Goal: Task Accomplishment & Management: Use online tool/utility

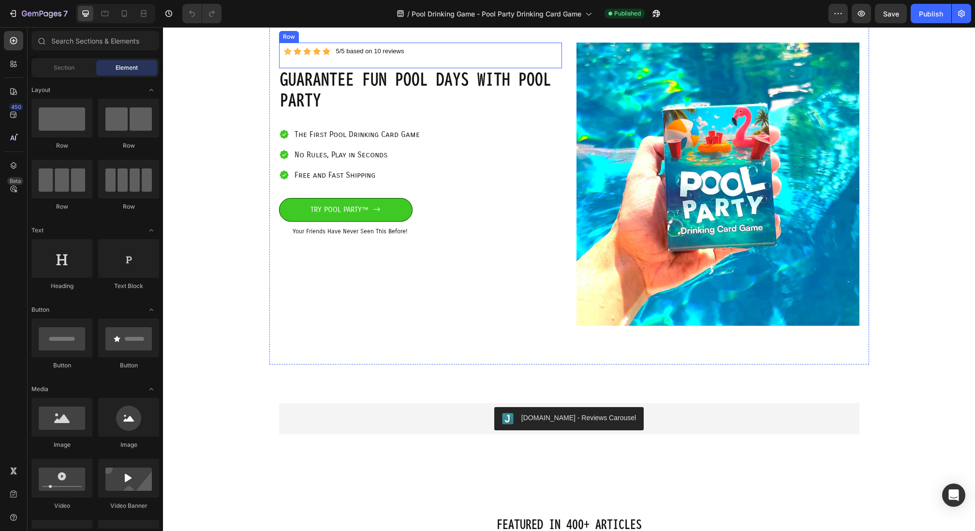
scroll to position [49, 0]
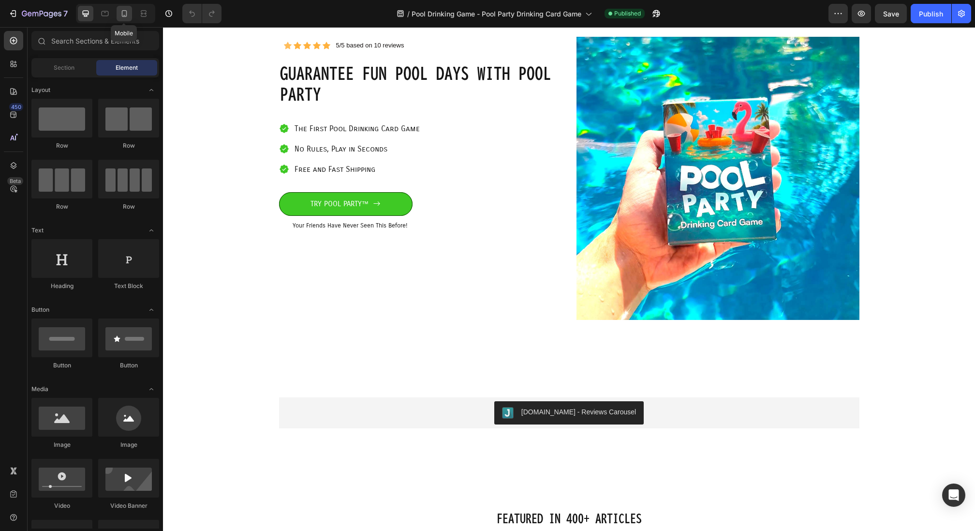
click at [130, 14] on div at bounding box center [124, 13] width 15 height 15
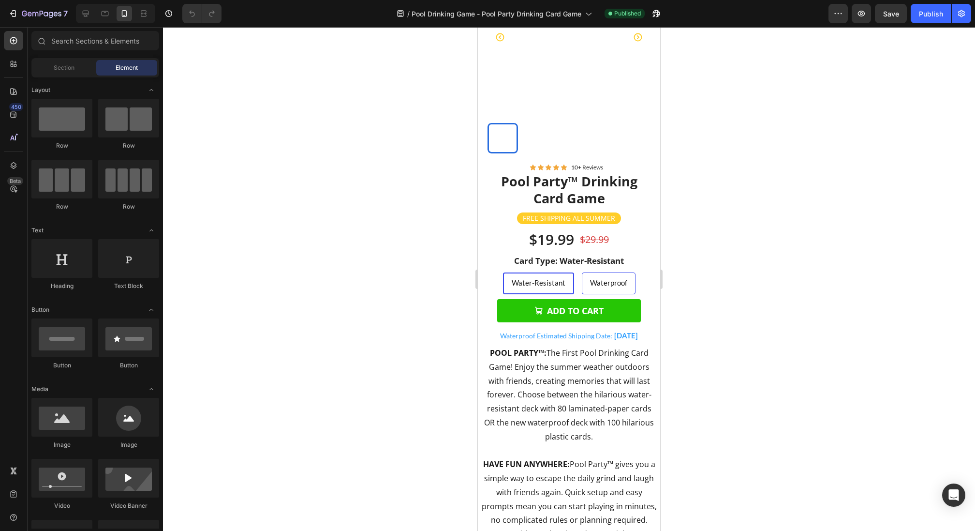
scroll to position [655, 0]
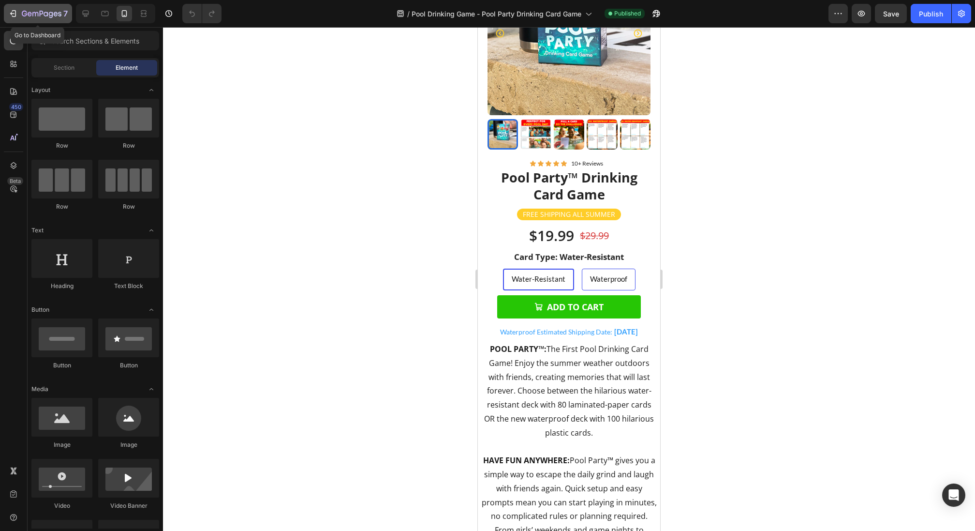
click at [23, 6] on button "7" at bounding box center [38, 13] width 68 height 19
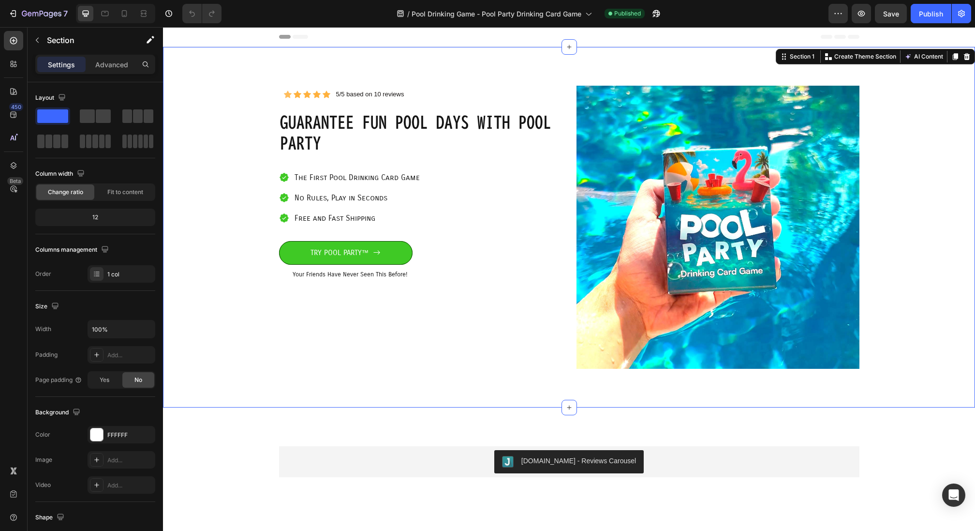
click at [258, 361] on div "Icon Icon Icon Icon Icon Icon List 5/5 based on 10 reviews Text Block Row Row G…" at bounding box center [569, 227] width 812 height 360
click at [59, 43] on p "Section" at bounding box center [86, 40] width 79 height 12
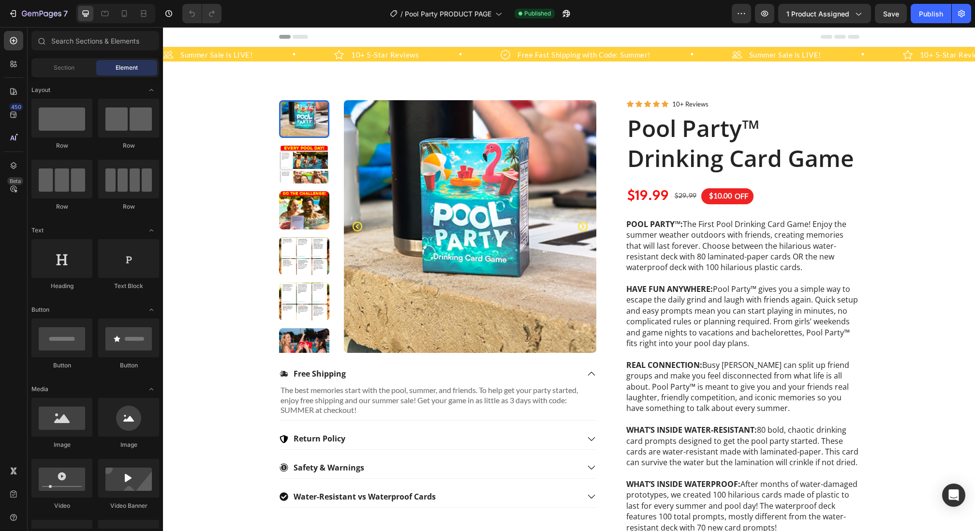
click at [65, 23] on div "7 Version history / Pool Party PRODUCT PAGE Published Preview 1 product assigne…" at bounding box center [487, 14] width 975 height 28
click at [65, 16] on p "7" at bounding box center [65, 14] width 4 height 12
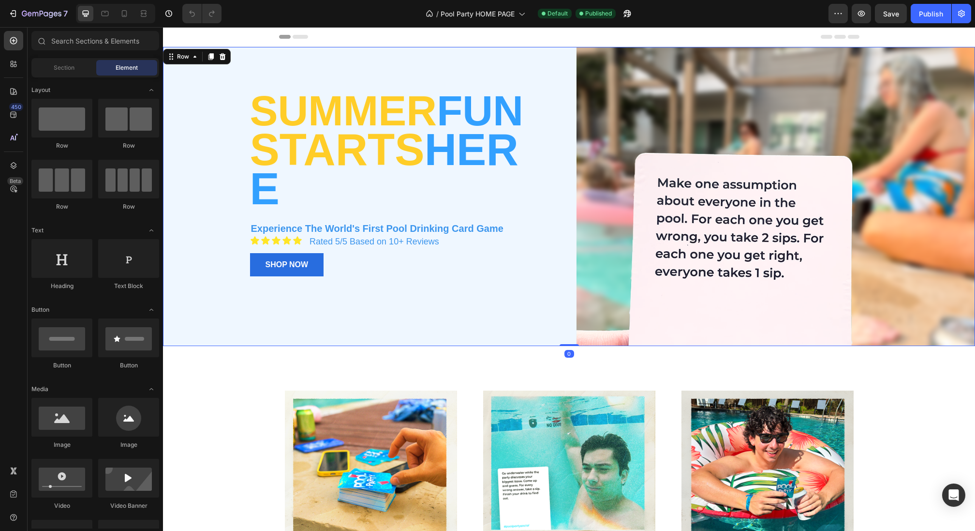
click at [400, 84] on div "summer fun starts here Heading Experience The World's First Pool Drinking Card …" at bounding box center [362, 196] width 399 height 299
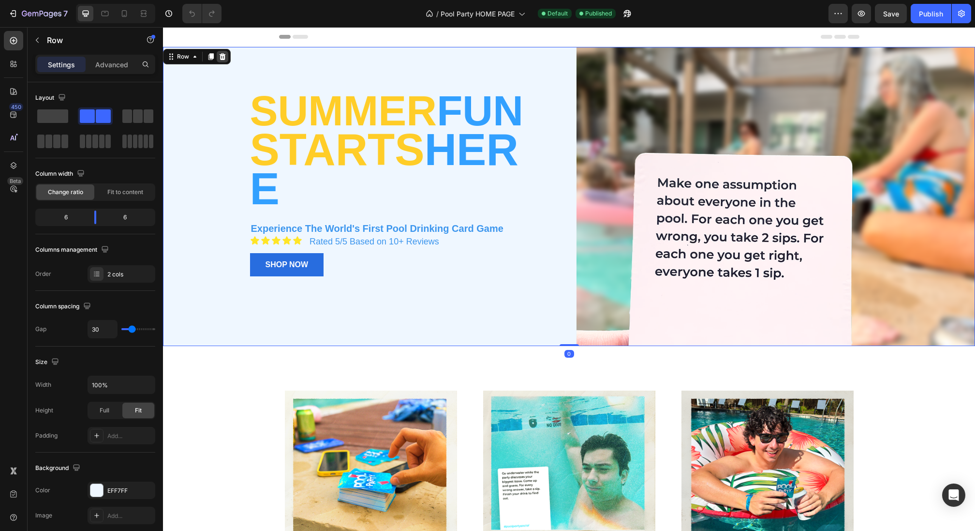
click at [222, 55] on icon at bounding box center [223, 56] width 6 height 7
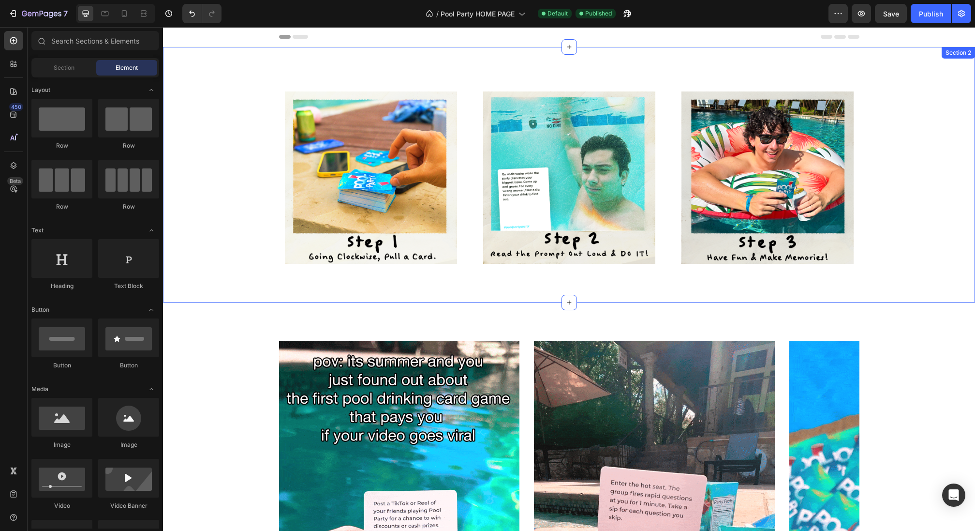
click at [230, 113] on div "Image Row Image Row Image Row Carousel" at bounding box center [569, 182] width 798 height 193
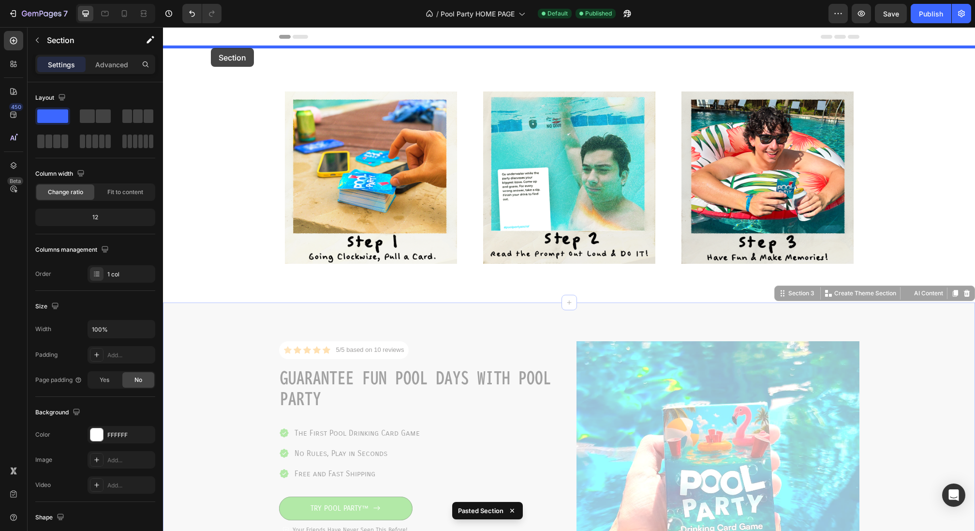
drag, startPoint x: 210, startPoint y: 371, endPoint x: 208, endPoint y: 48, distance: 323.1
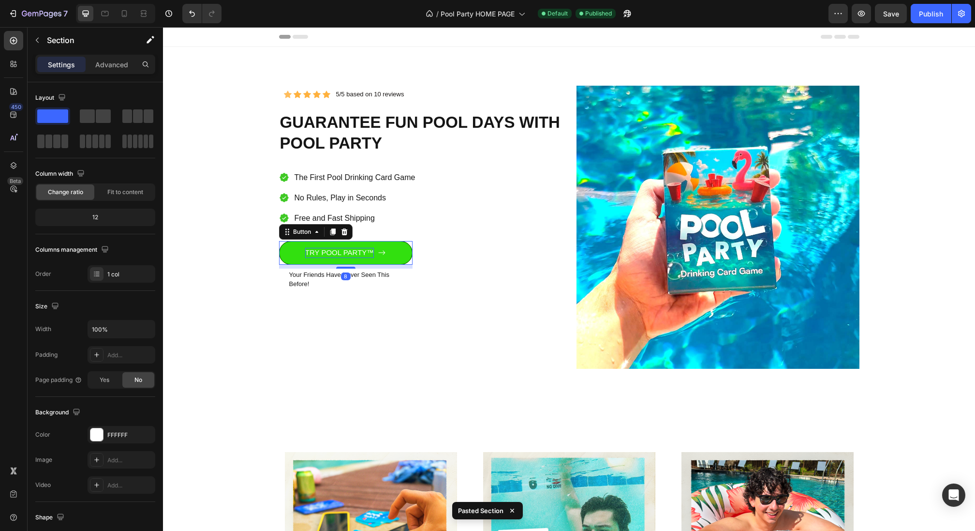
click at [331, 251] on span "TRY POOL PARTY™" at bounding box center [339, 252] width 69 height 8
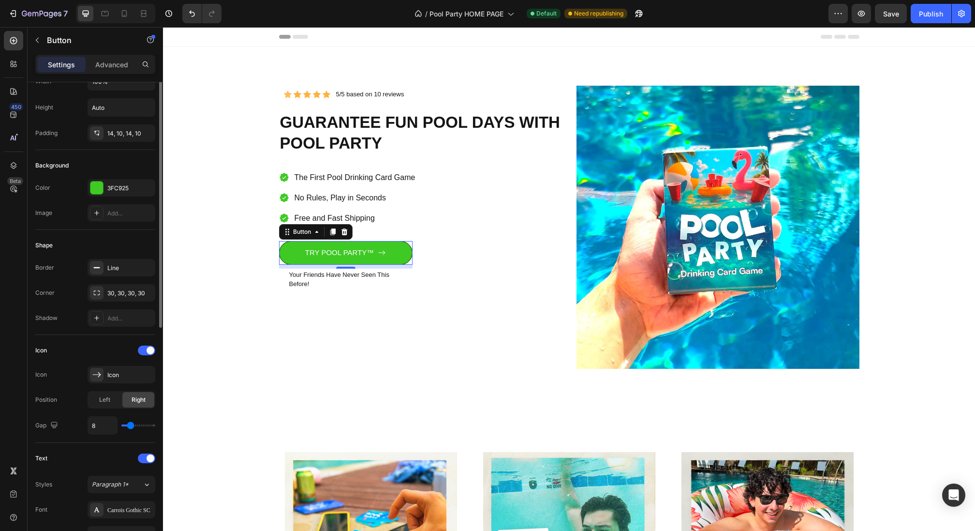
scroll to position [43, 0]
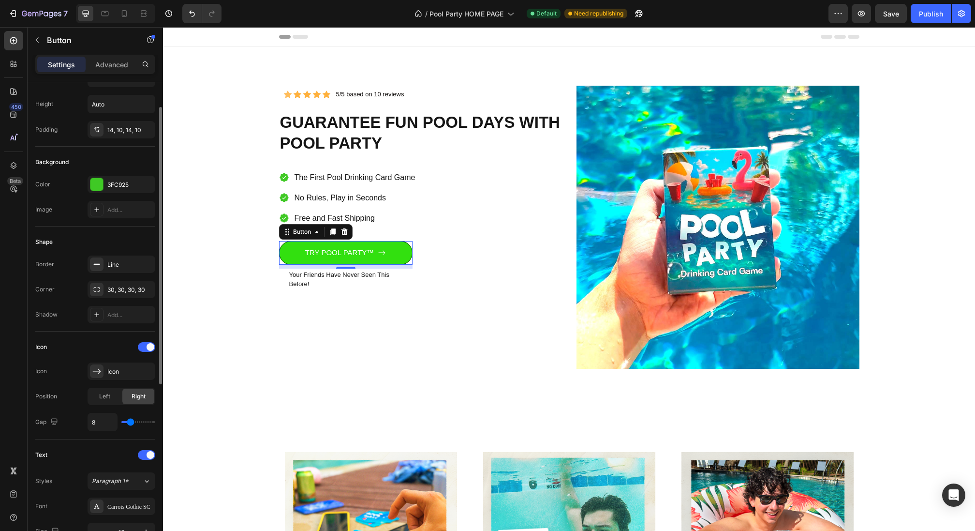
click at [297, 252] on link "TRY POOL PARTY™" at bounding box center [346, 253] width 134 height 24
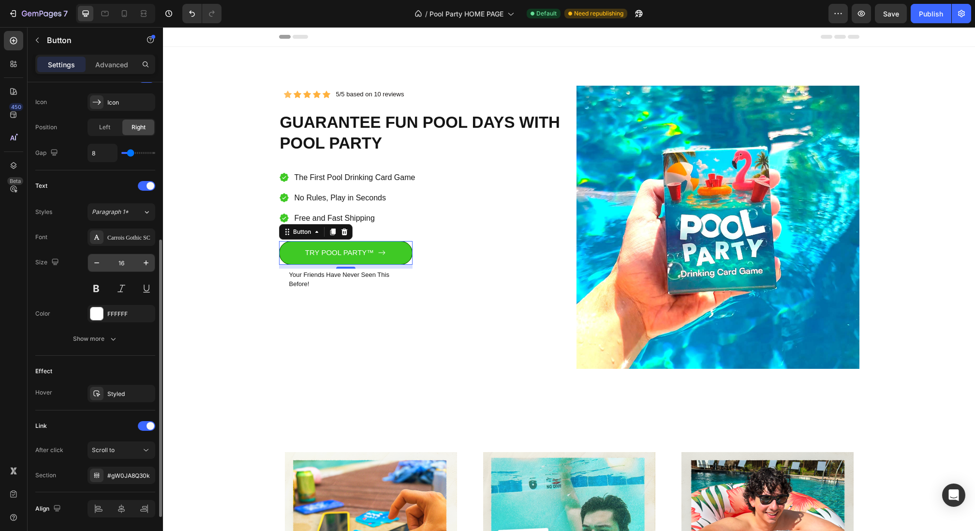
scroll to position [342, 0]
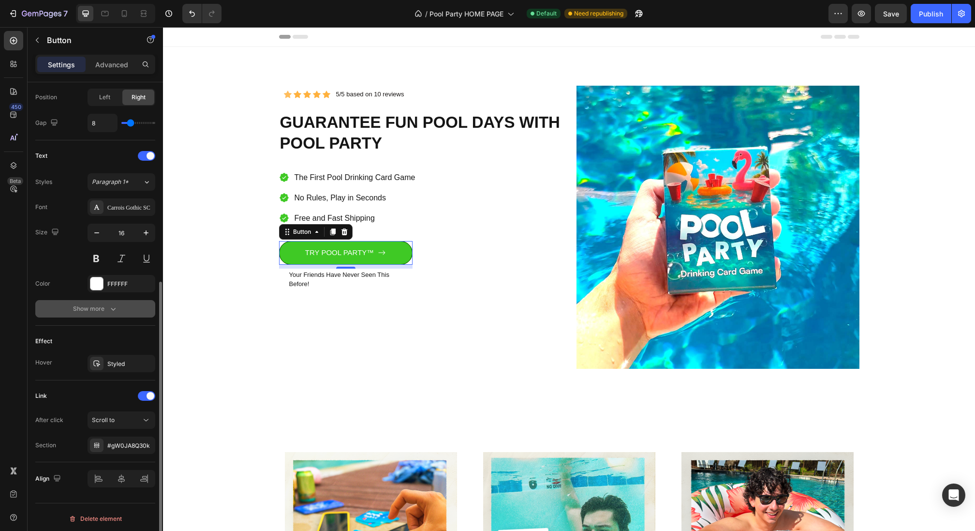
click at [122, 310] on button "Show more" at bounding box center [95, 308] width 120 height 17
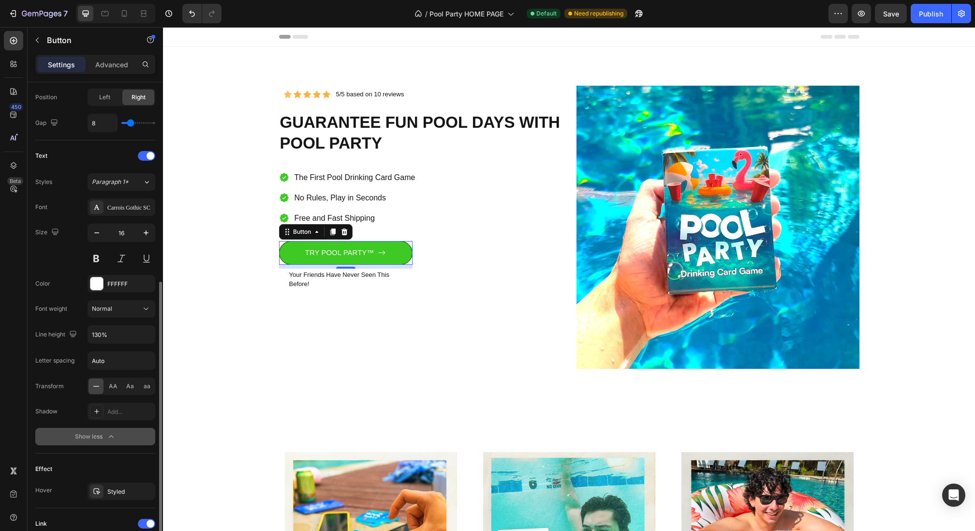
click at [109, 437] on icon "button" at bounding box center [111, 436] width 10 height 10
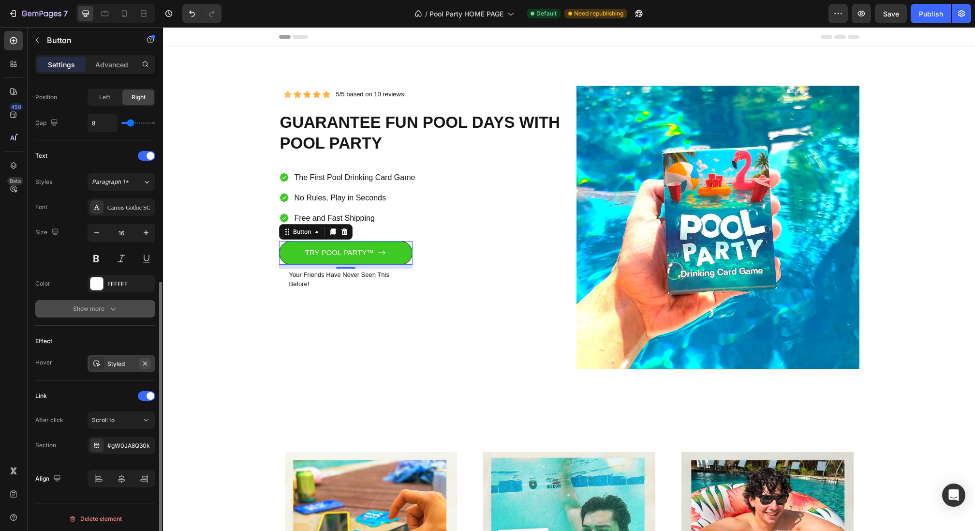
click at [140, 363] on button "button" at bounding box center [145, 363] width 12 height 12
click at [144, 443] on icon "button" at bounding box center [145, 445] width 4 height 4
click at [129, 442] on div "Add..." at bounding box center [129, 445] width 45 height 9
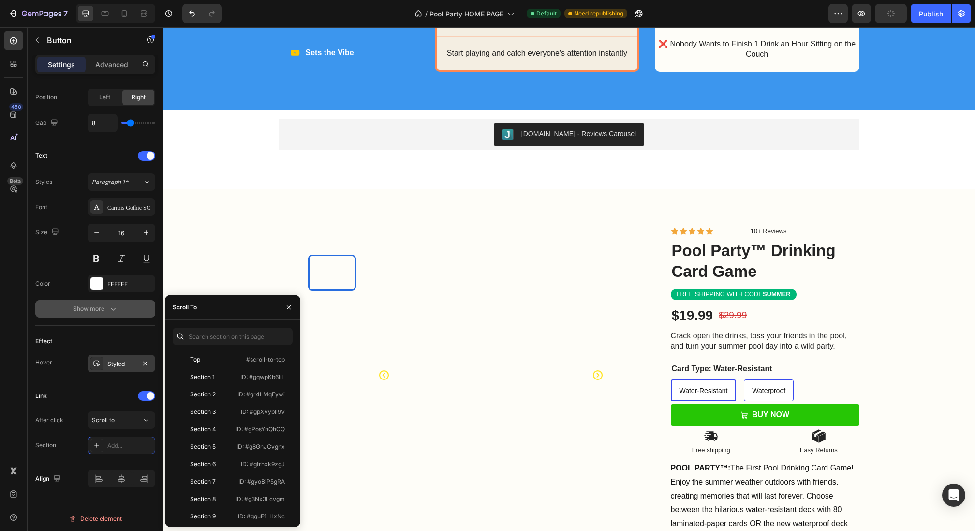
scroll to position [1525, 0]
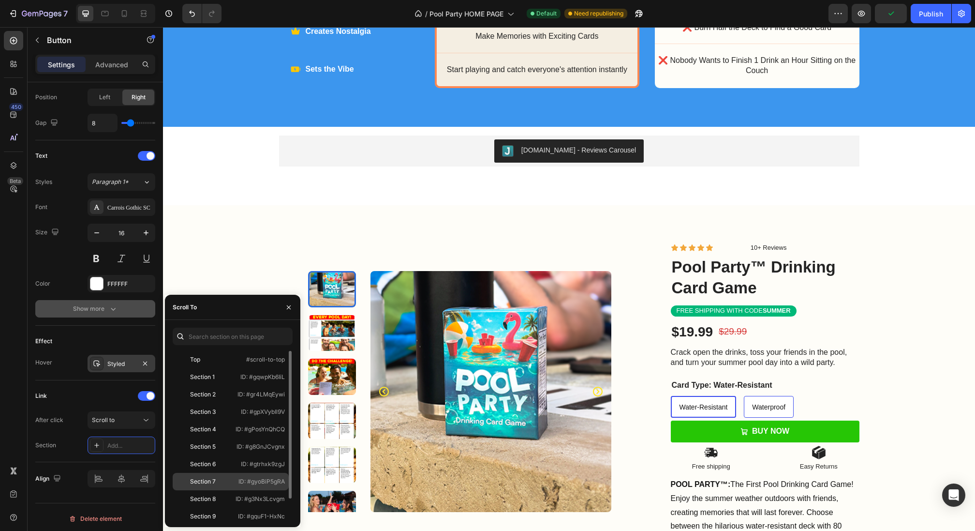
click at [220, 483] on div "Section 7" at bounding box center [205, 481] width 56 height 9
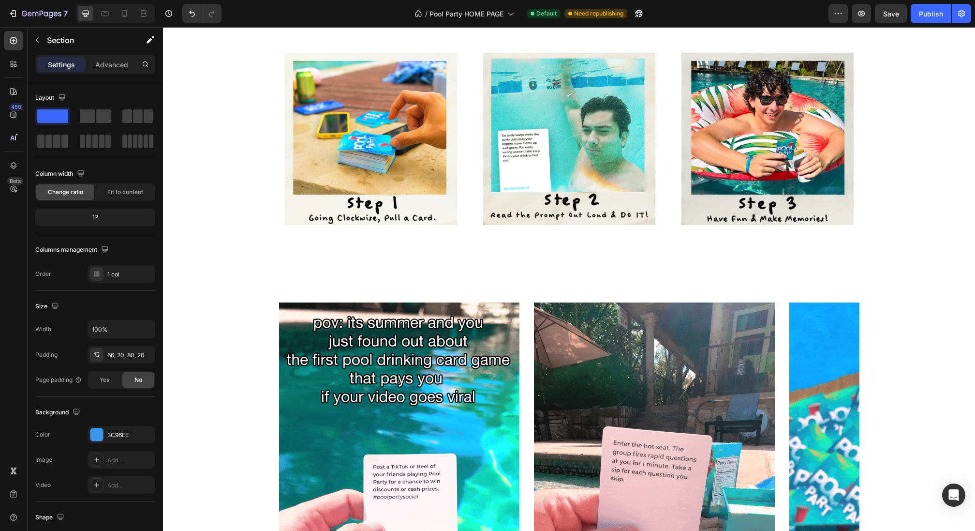
scroll to position [422, 0]
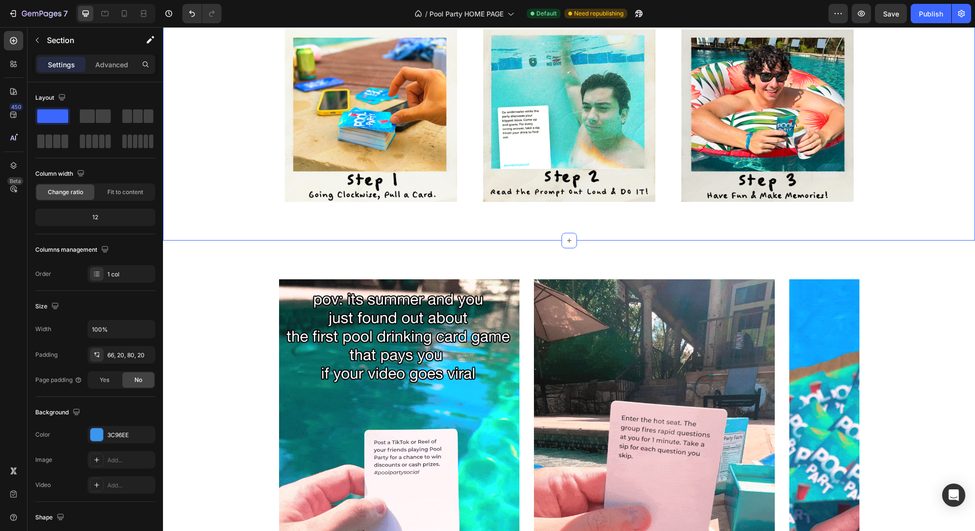
click at [239, 144] on div "Image Row Image Row Image Row Carousel" at bounding box center [569, 120] width 798 height 193
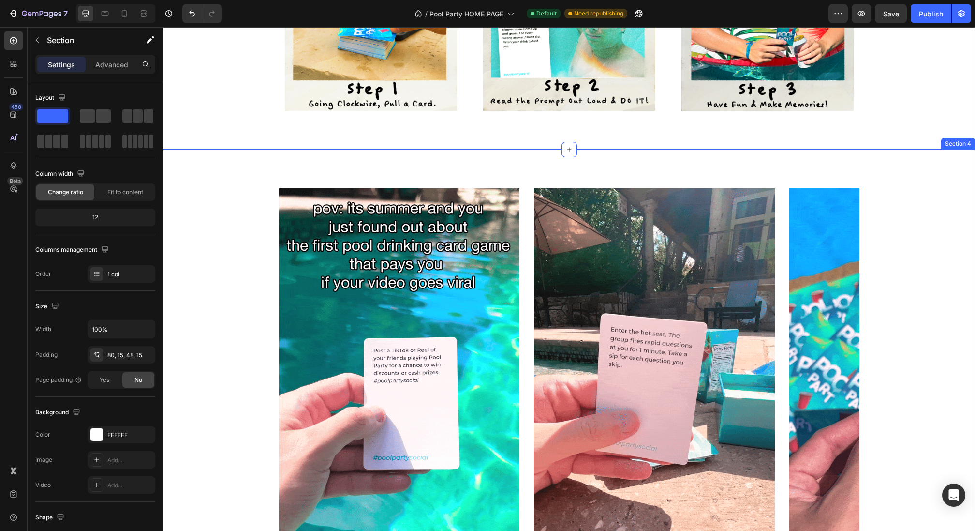
scroll to position [554, 0]
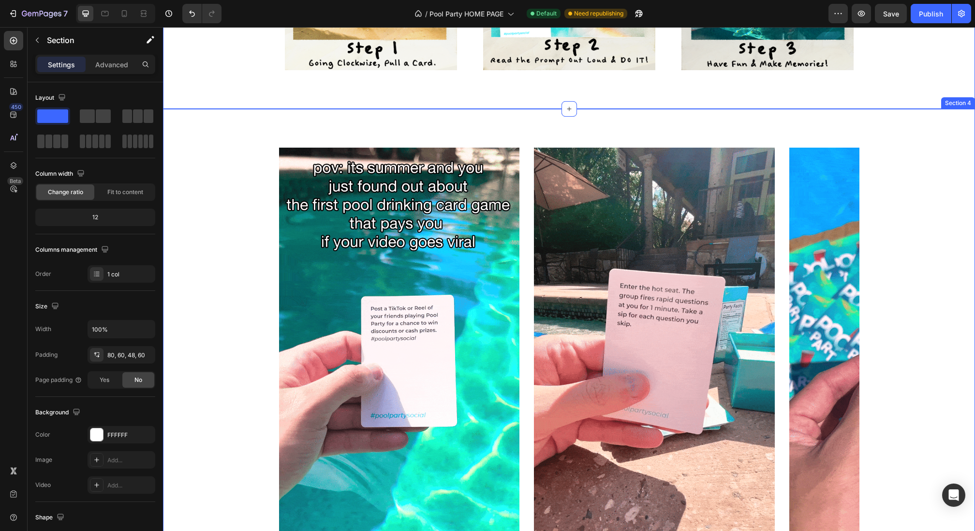
click at [190, 309] on div "Image Image Image Carousel Row Section 4" at bounding box center [569, 364] width 812 height 510
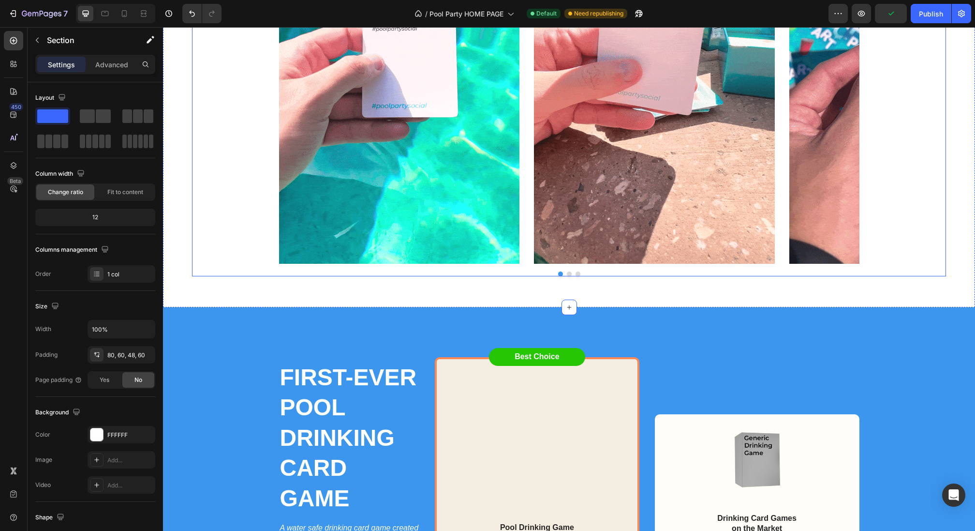
scroll to position [936, 0]
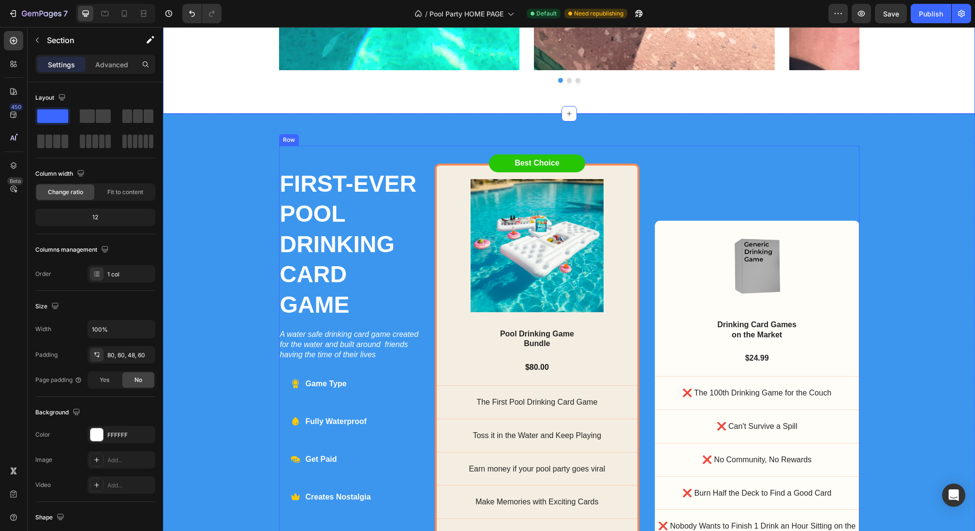
scroll to position [1047, 0]
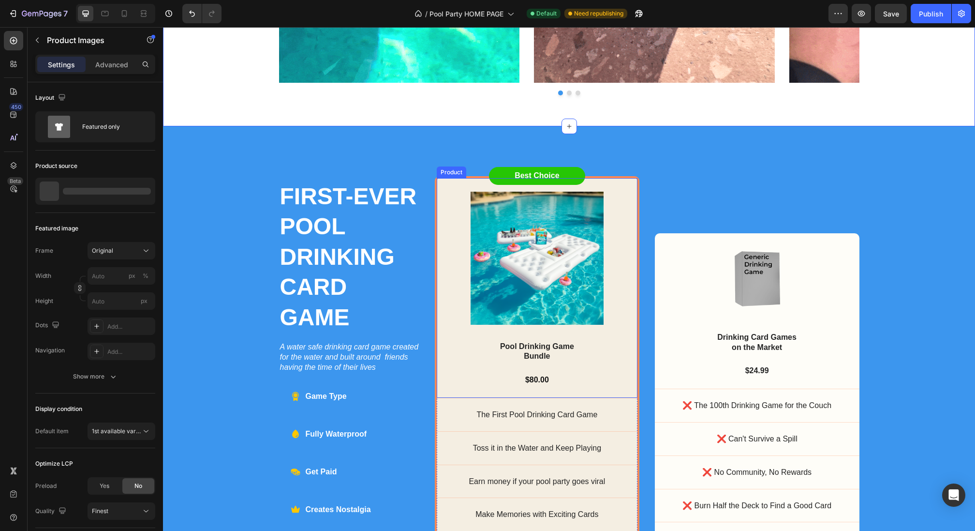
click at [483, 324] on div "Product Images" at bounding box center [537, 251] width 201 height 147
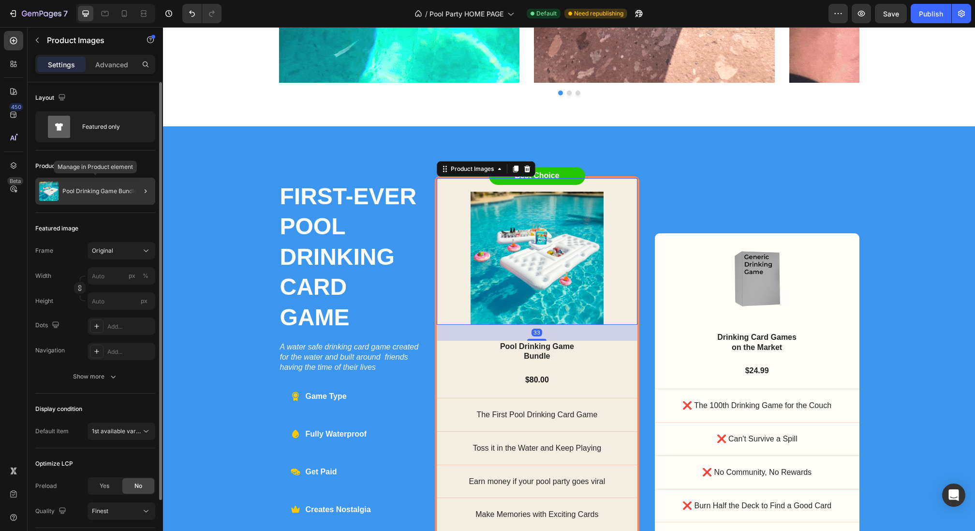
click at [127, 192] on p "Pool Drinking Game Bundle" at bounding box center [99, 191] width 75 height 7
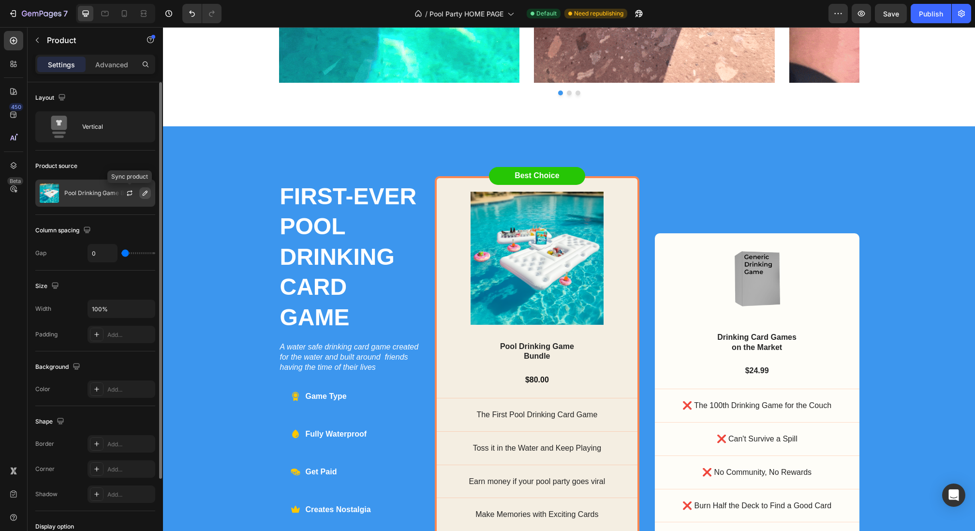
click at [140, 193] on button "button" at bounding box center [145, 193] width 12 height 12
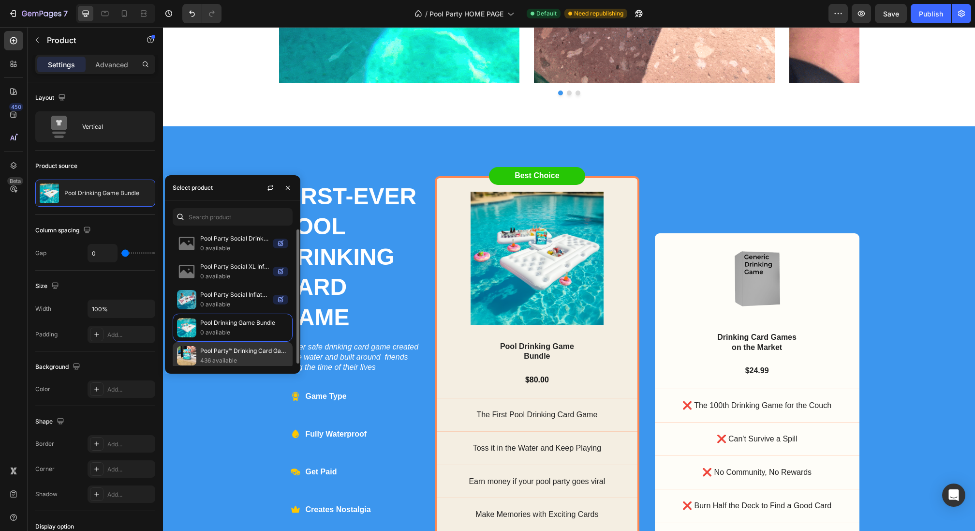
click at [232, 351] on p "Pool Party™ Drinking Card Game" at bounding box center [244, 351] width 88 height 10
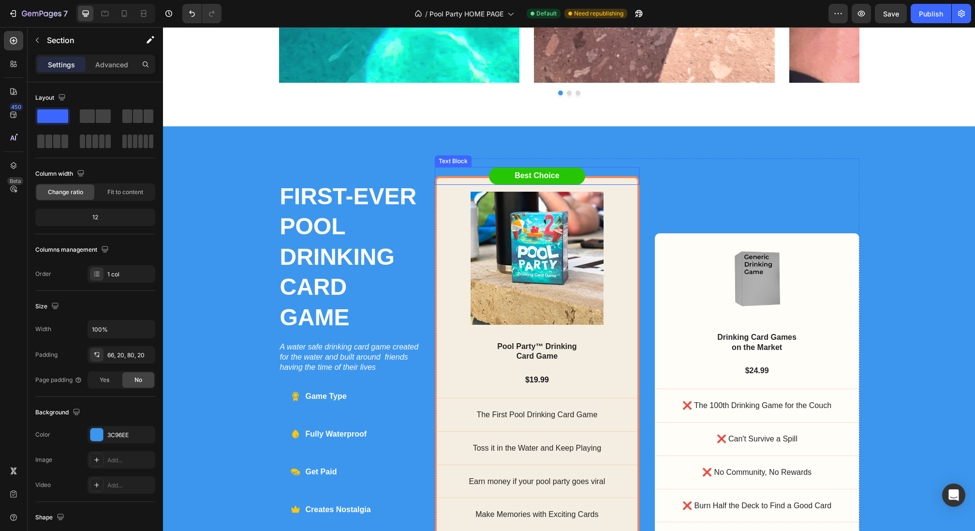
click at [457, 150] on div "FIRST-EVER POOL DRINKING CARD GAME Heading A water safe drinking card game crea…" at bounding box center [569, 365] width 812 height 478
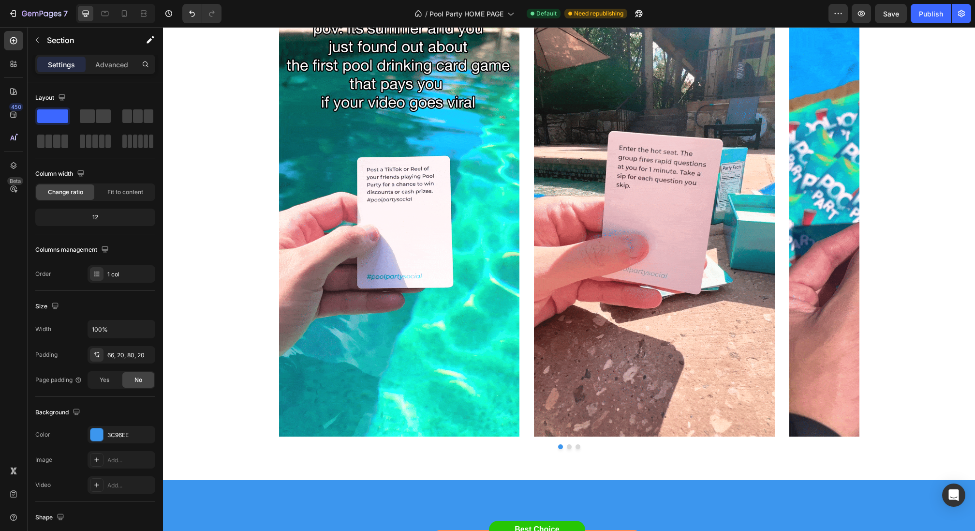
scroll to position [505, 0]
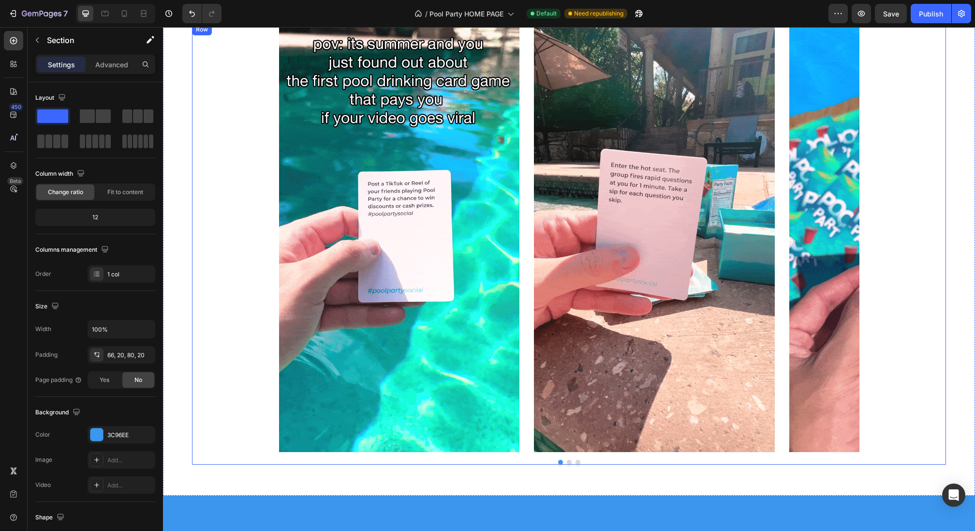
click at [197, 157] on div "Image Image Image Carousel" at bounding box center [569, 244] width 754 height 441
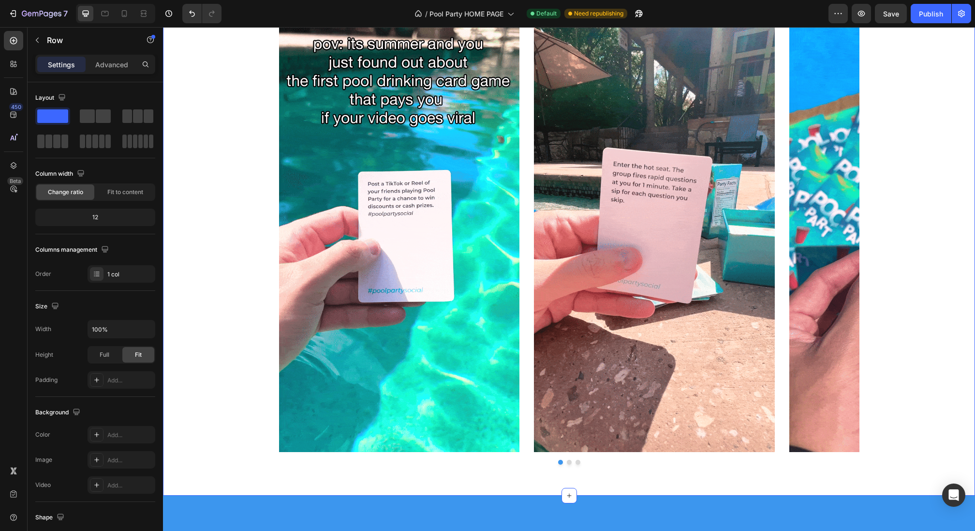
click at [163, 165] on div "Image Image Image Carousel Row Section 4 You can create reusable sections Creat…" at bounding box center [569, 240] width 812 height 510
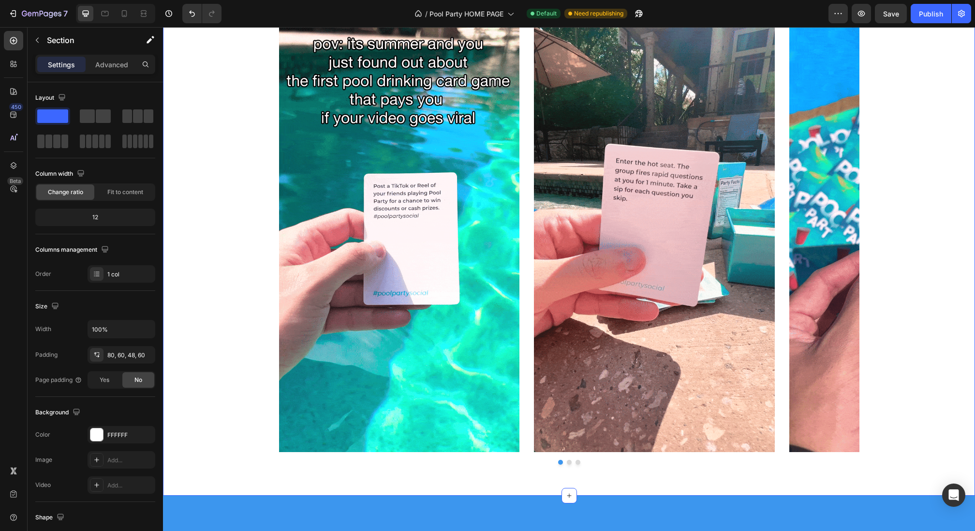
click at [173, 165] on div "Image Image Image Carousel Row Section 4 You can create reusable sections Creat…" at bounding box center [569, 240] width 812 height 510
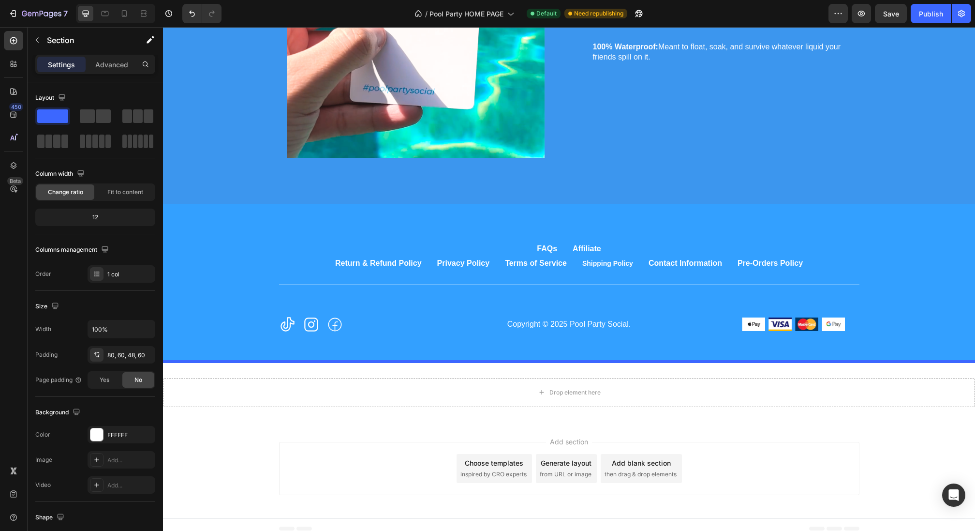
scroll to position [2604, 0]
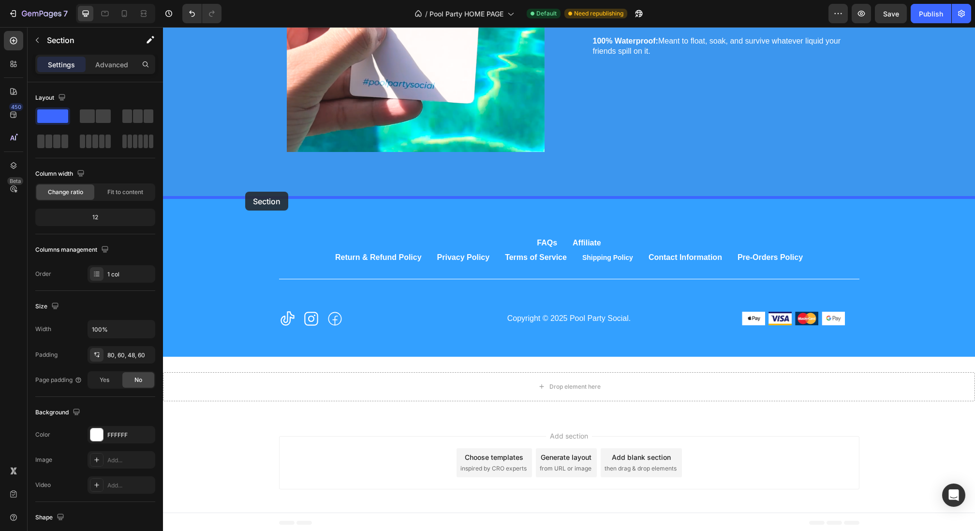
drag, startPoint x: 176, startPoint y: 152, endPoint x: 244, endPoint y: 191, distance: 78.7
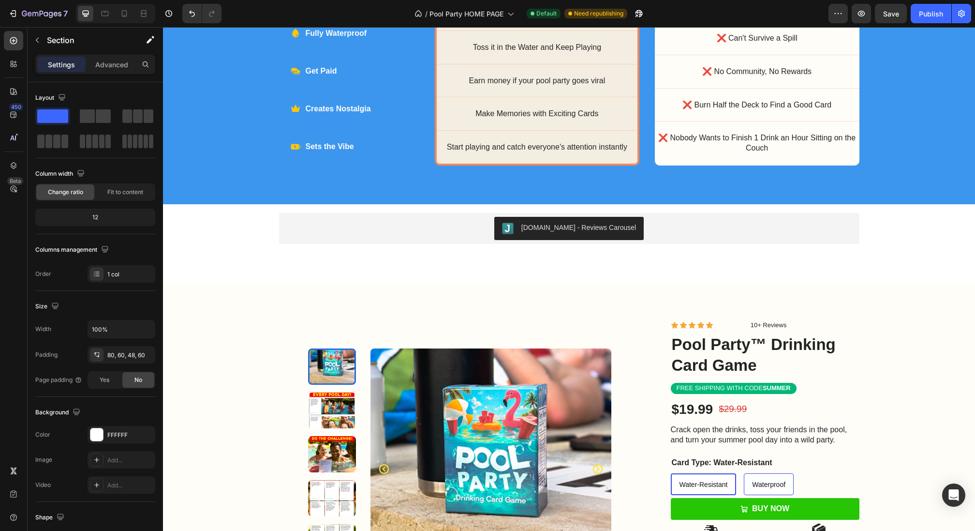
scroll to position [928, 0]
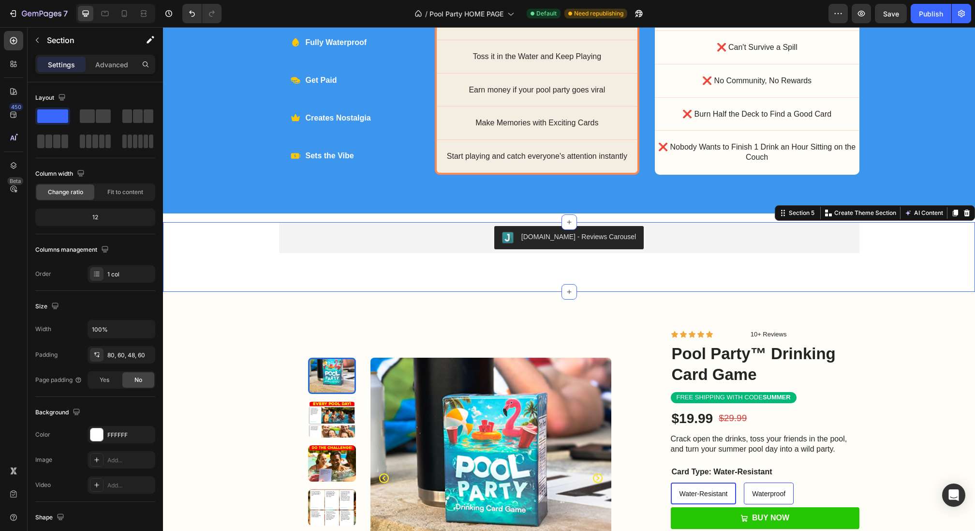
click at [253, 241] on div "Judge.me - Reviews Carousel Judge.me Row" at bounding box center [569, 237] width 798 height 31
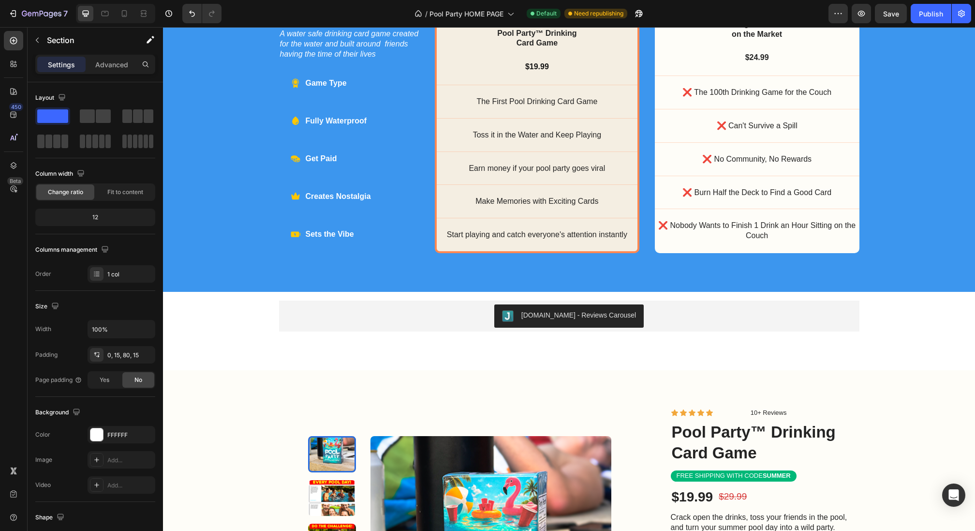
scroll to position [853, 0]
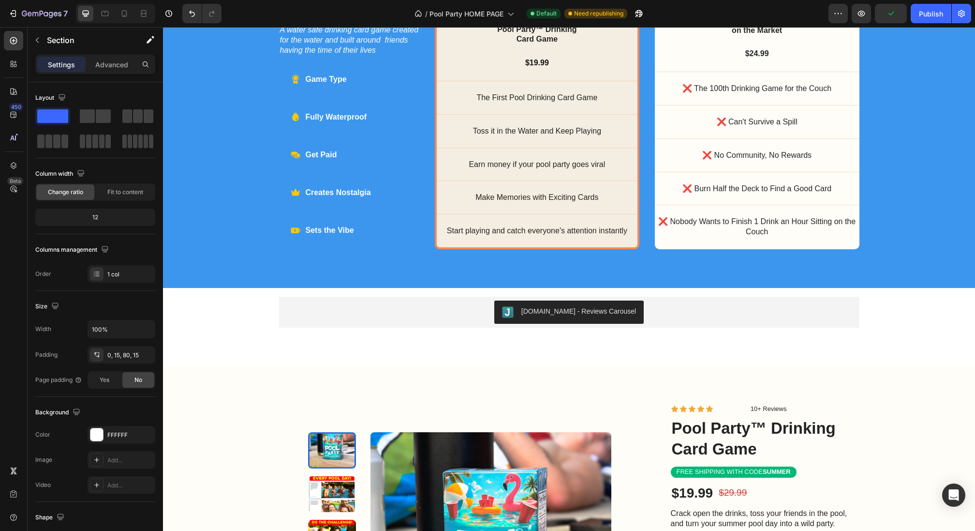
click at [244, 304] on div "Judge.me - Reviews Carousel Judge.me Row" at bounding box center [569, 312] width 798 height 31
click at [218, 318] on div "Judge.me - Reviews Carousel Judge.me Row" at bounding box center [569, 312] width 798 height 31
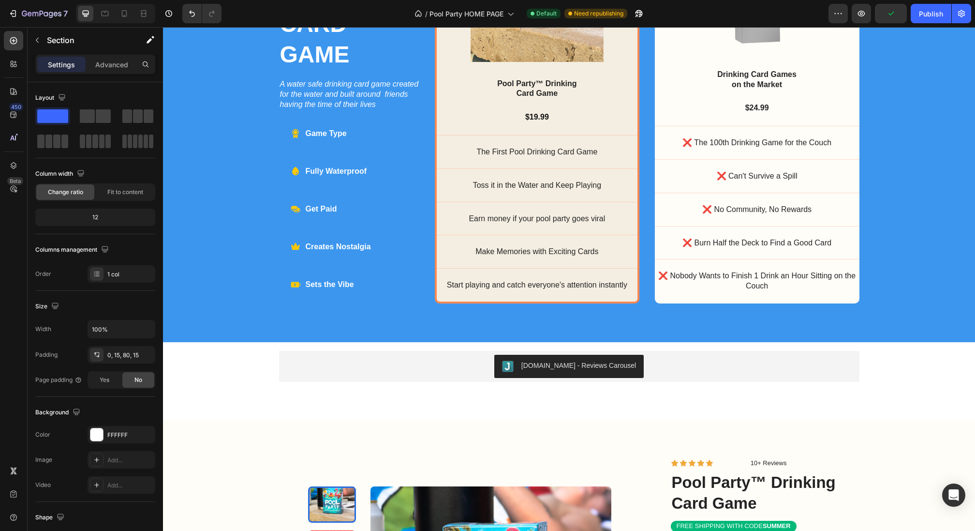
scroll to position [798, 0]
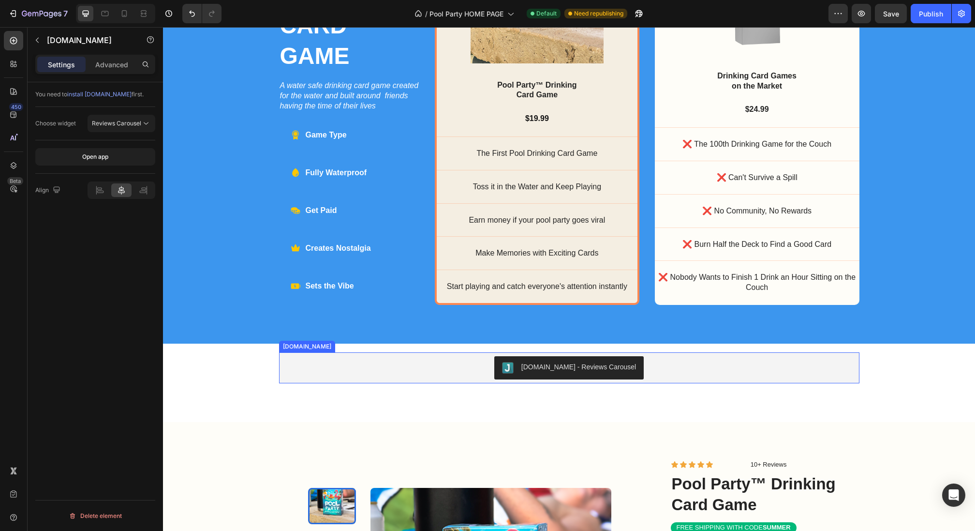
click at [286, 377] on div "[DOMAIN_NAME] - Reviews Carousel" at bounding box center [569, 367] width 573 height 23
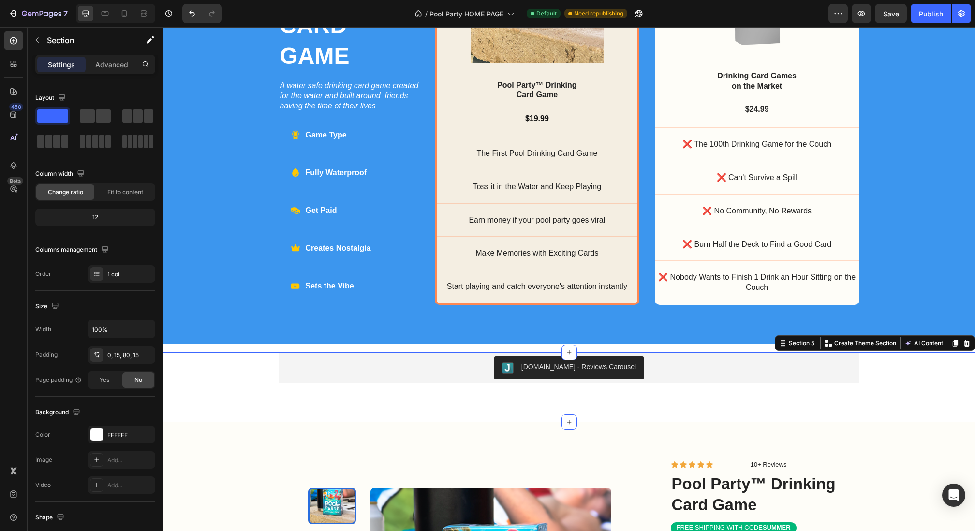
click at [269, 379] on div "Judge.me - Reviews Carousel Judge.me Row" at bounding box center [569, 367] width 798 height 31
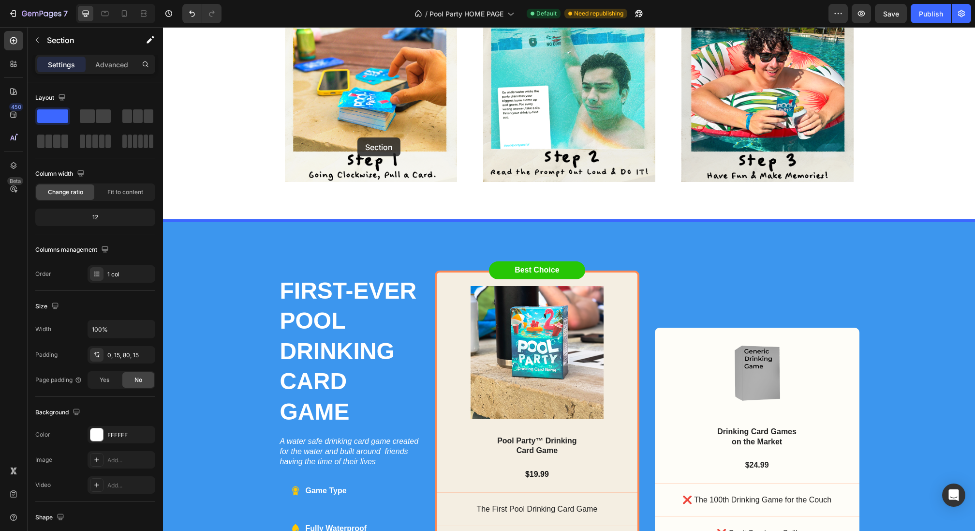
scroll to position [440, 0]
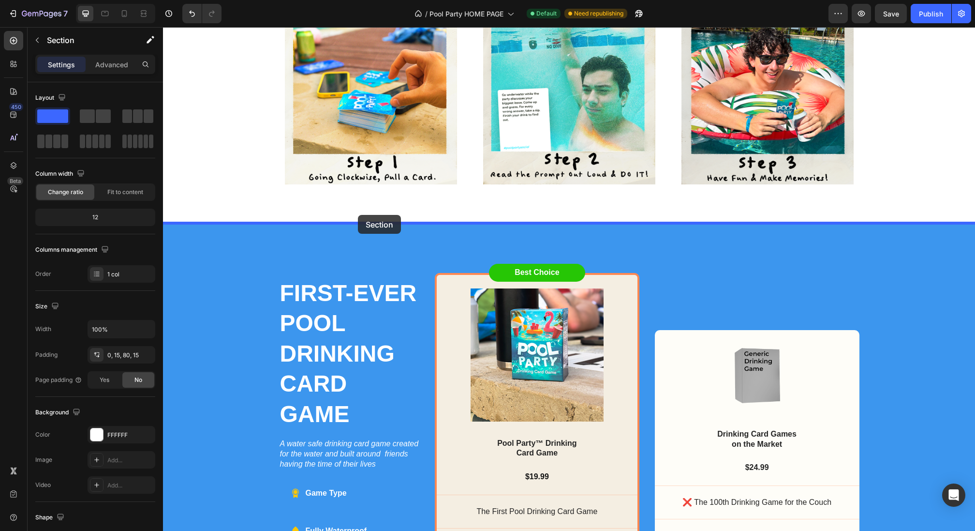
drag, startPoint x: 269, startPoint y: 379, endPoint x: 357, endPoint y: 220, distance: 181.2
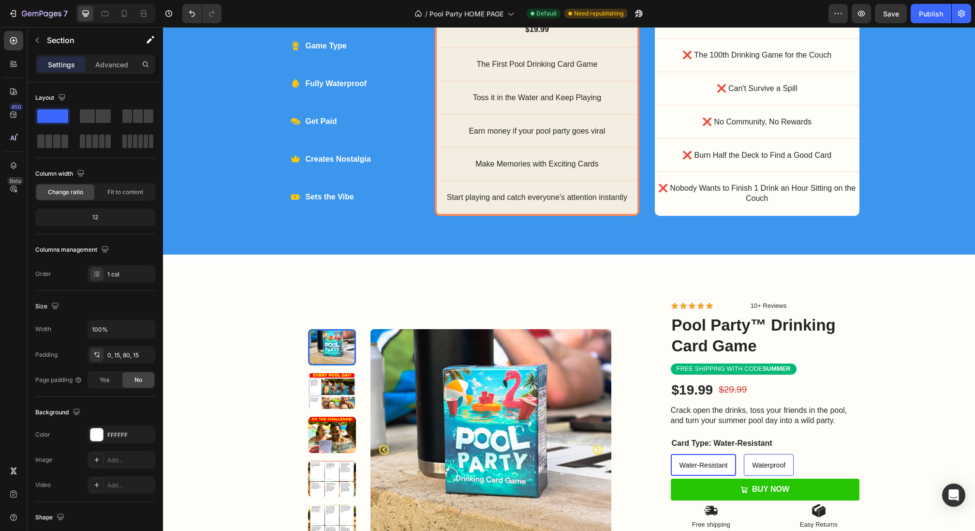
scroll to position [945, 0]
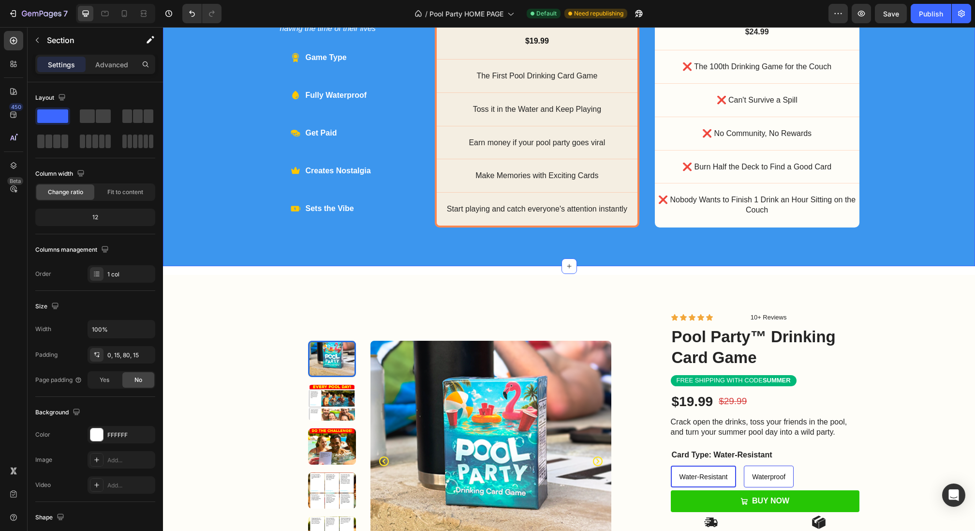
click at [193, 238] on div "FIRST-EVER POOL DRINKING CARD GAME Heading A water safe drinking card game crea…" at bounding box center [569, 27] width 812 height 478
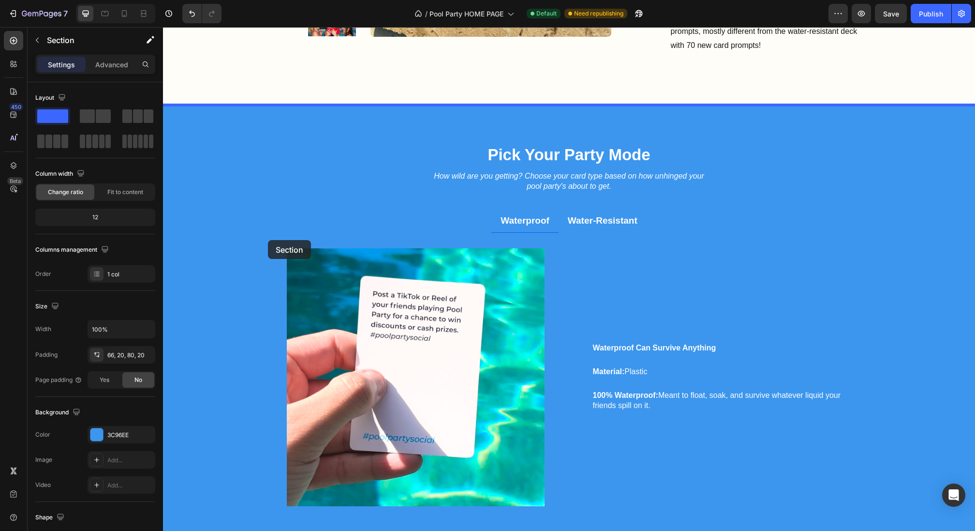
scroll to position [1980, 0]
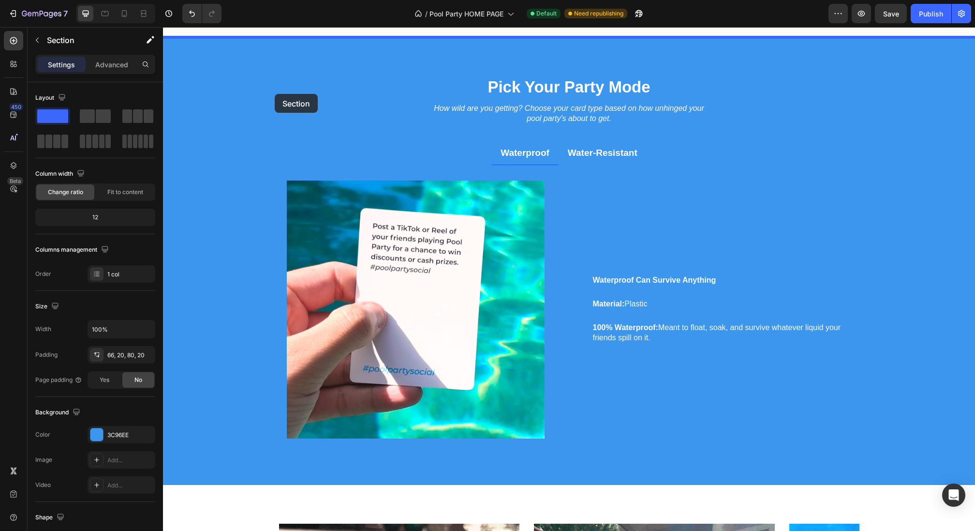
drag, startPoint x: 193, startPoint y: 238, endPoint x: 274, endPoint y: 92, distance: 165.9
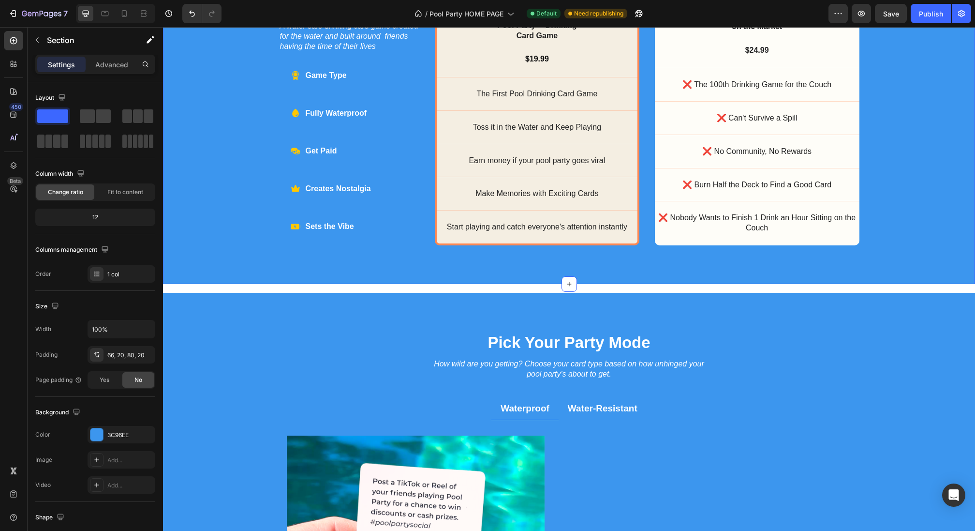
scroll to position [1860, 0]
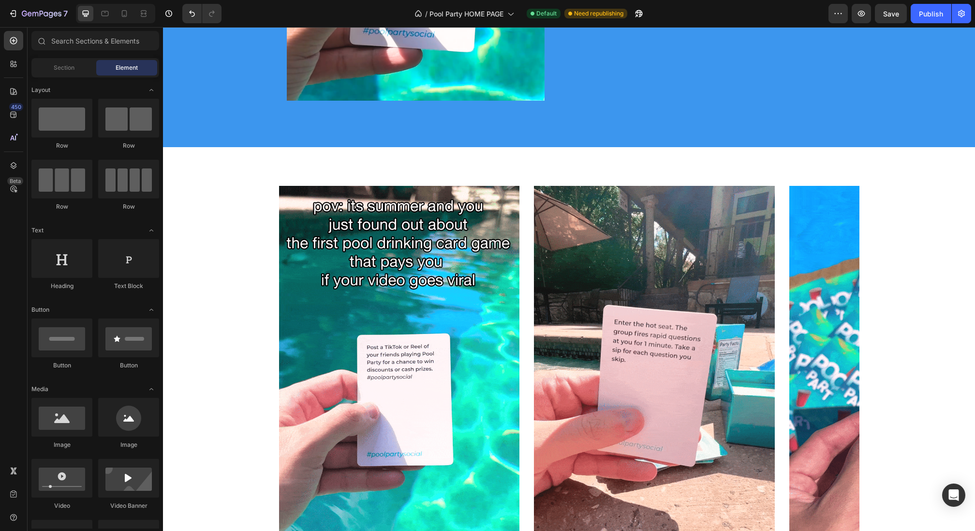
scroll to position [2327, 0]
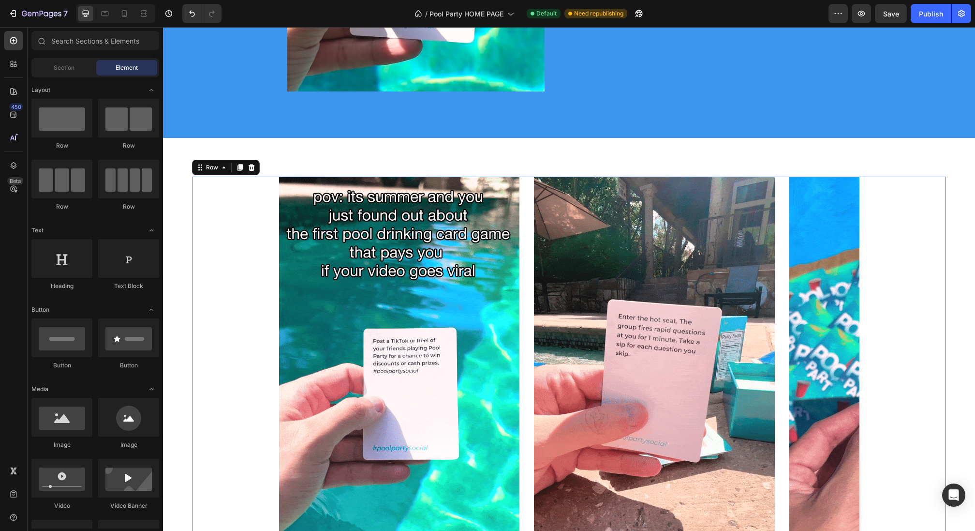
click at [219, 200] on div "Image Image Image Carousel" at bounding box center [569, 397] width 754 height 441
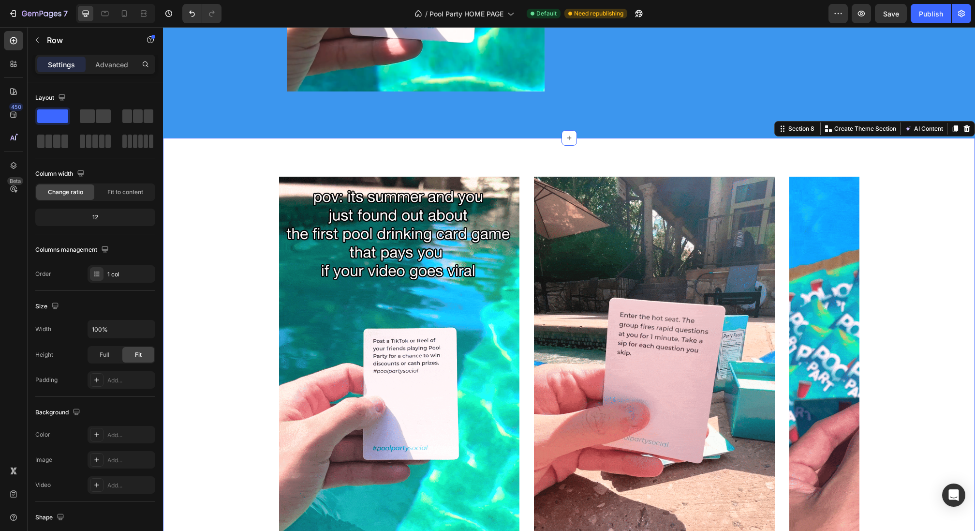
click at [182, 165] on div "Image Image Image Carousel Row Section 8 You can create reusable sections Creat…" at bounding box center [569, 393] width 812 height 510
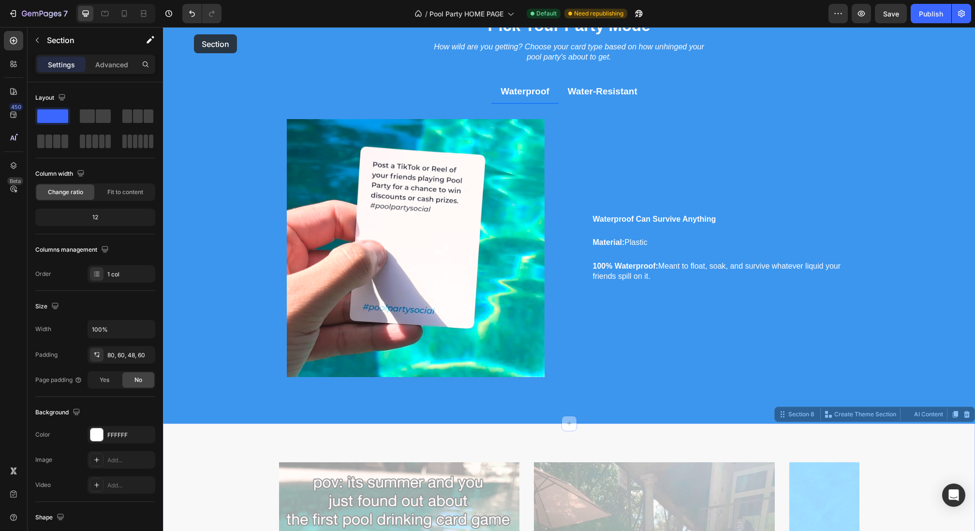
scroll to position [1928, 0]
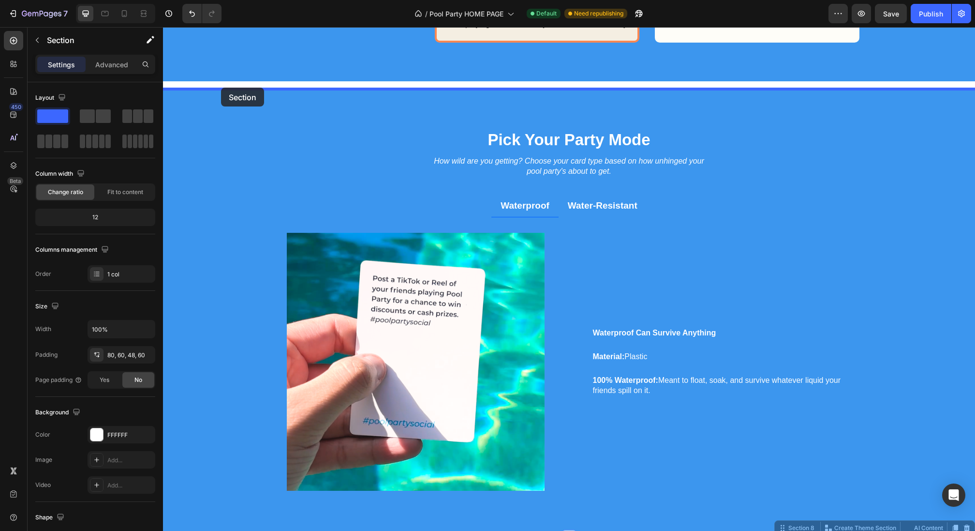
drag, startPoint x: 178, startPoint y: 199, endPoint x: 220, endPoint y: 88, distance: 119.1
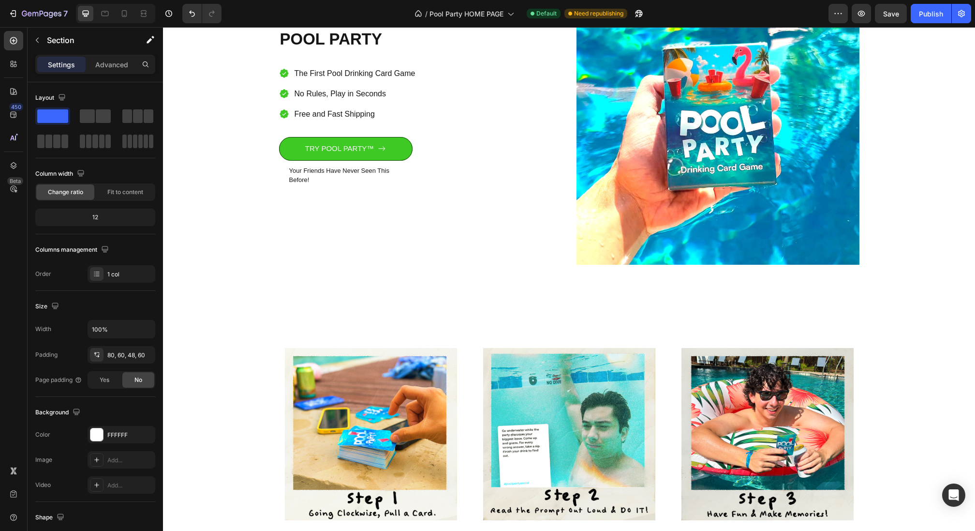
scroll to position [0, 0]
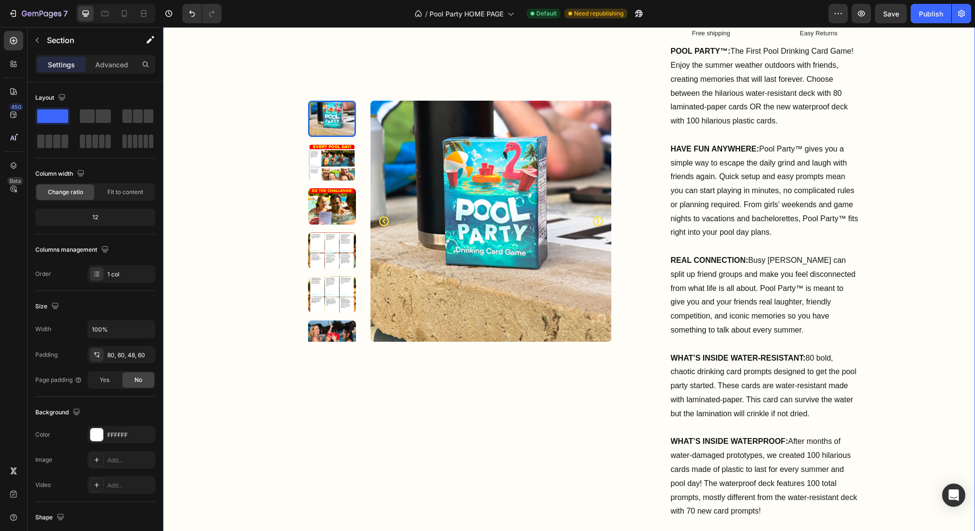
click at [216, 97] on div "Product Images Row Row Icon Icon Icon Icon Icon Icon List 10+ Reviews Text Bloc…" at bounding box center [569, 171] width 812 height 721
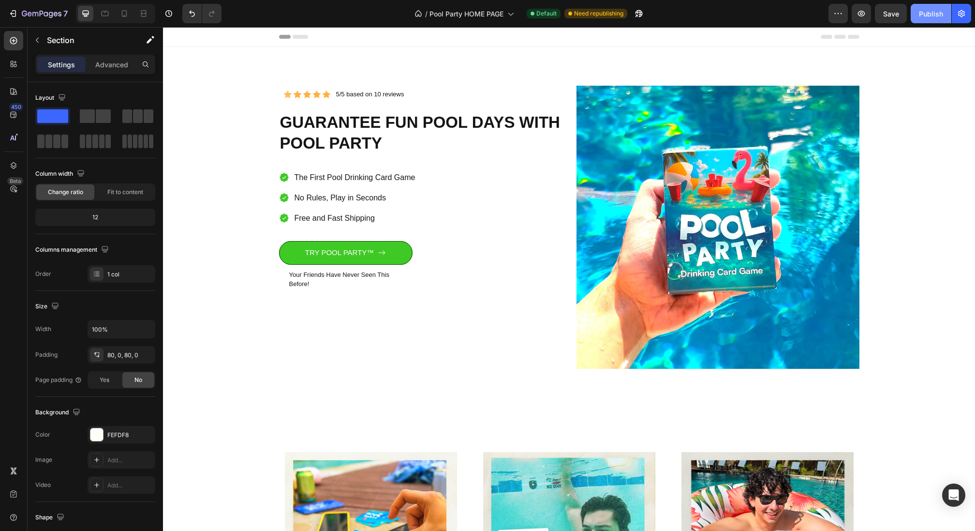
click at [922, 17] on div "Publish" at bounding box center [931, 14] width 24 height 10
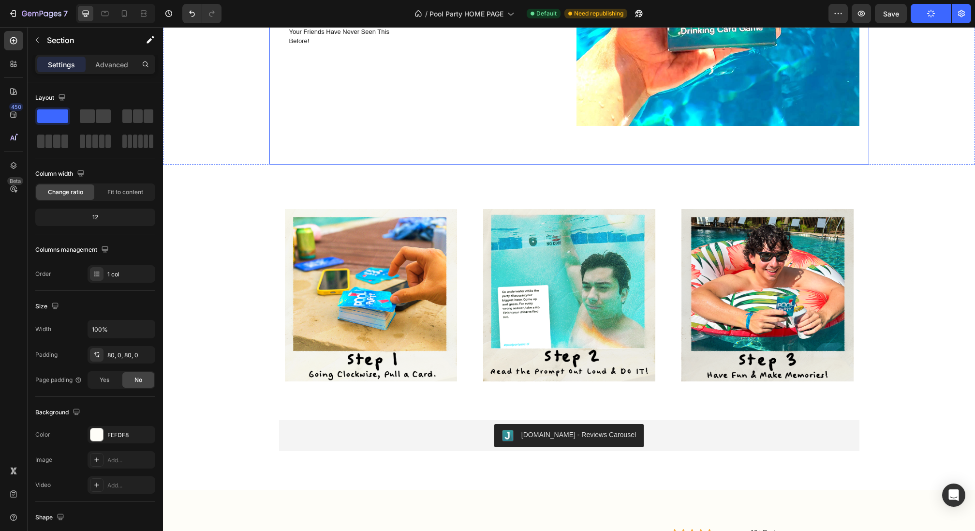
scroll to position [256, 0]
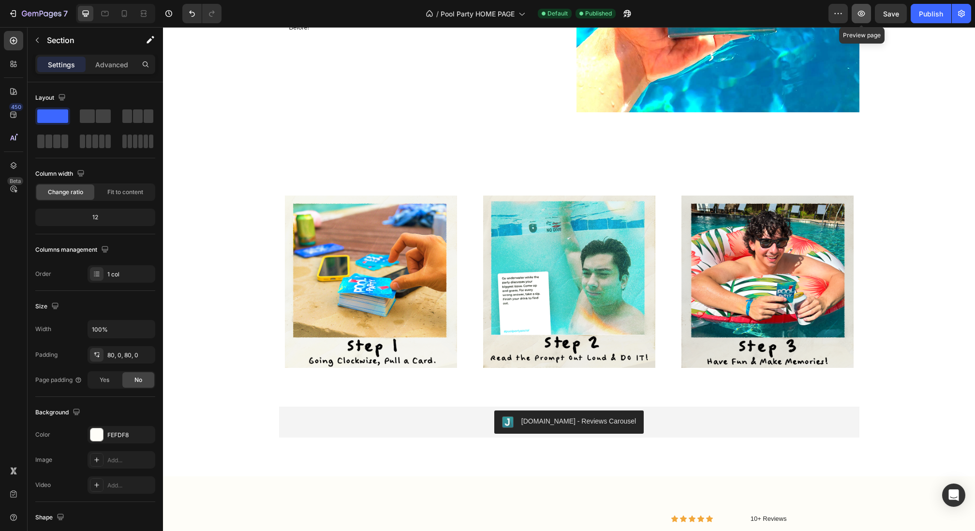
click at [871, 13] on button "button" at bounding box center [861, 13] width 19 height 19
click at [623, 13] on button "button" at bounding box center [627, 13] width 19 height 19
click at [49, 9] on div "7" at bounding box center [45, 14] width 46 height 12
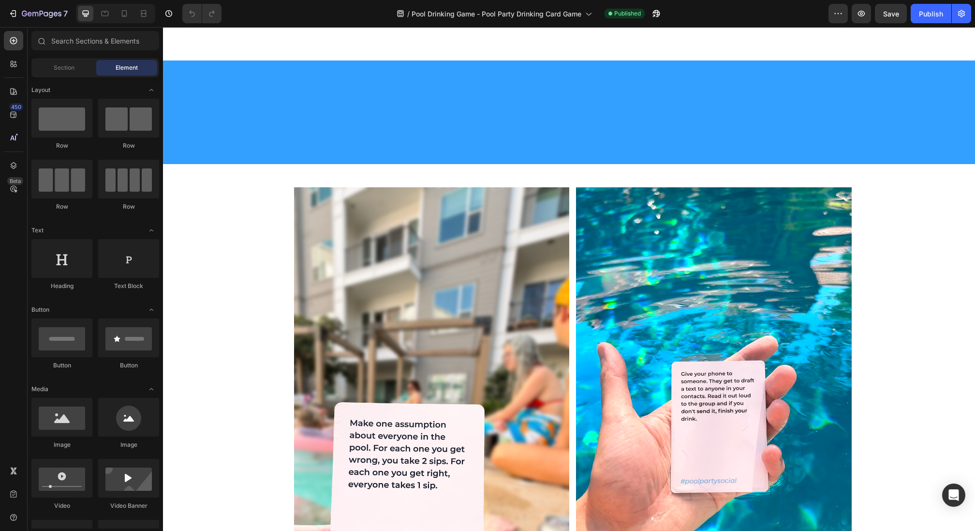
scroll to position [1910, 0]
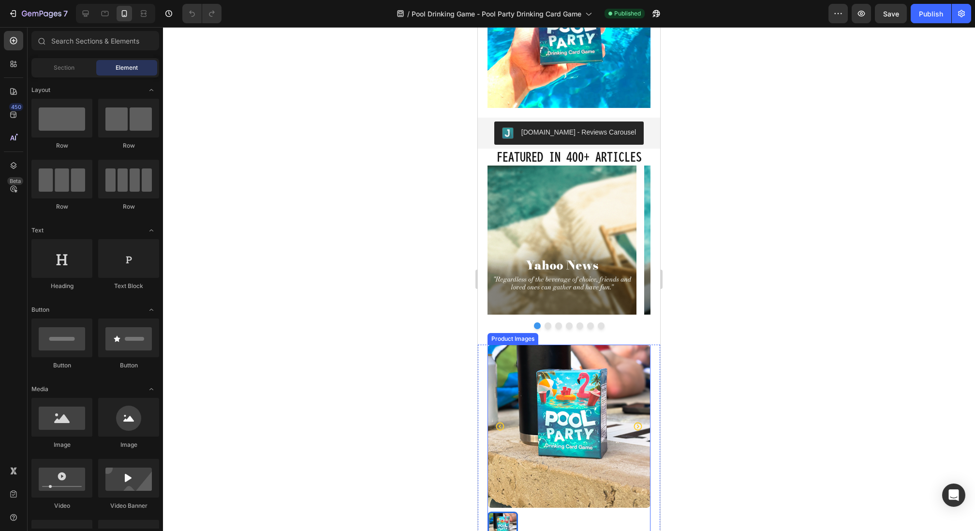
scroll to position [91, 0]
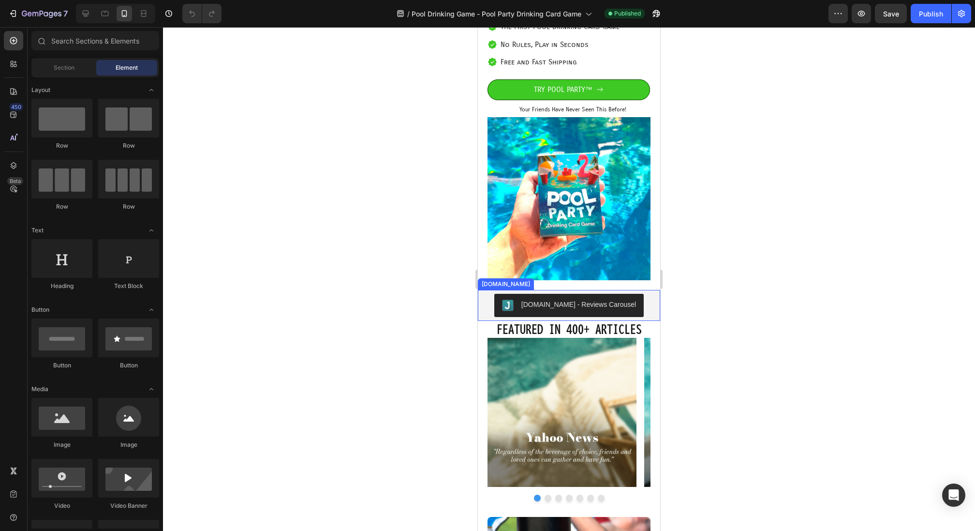
click at [639, 317] on div "[DOMAIN_NAME] - Reviews Carousel" at bounding box center [569, 305] width 182 height 31
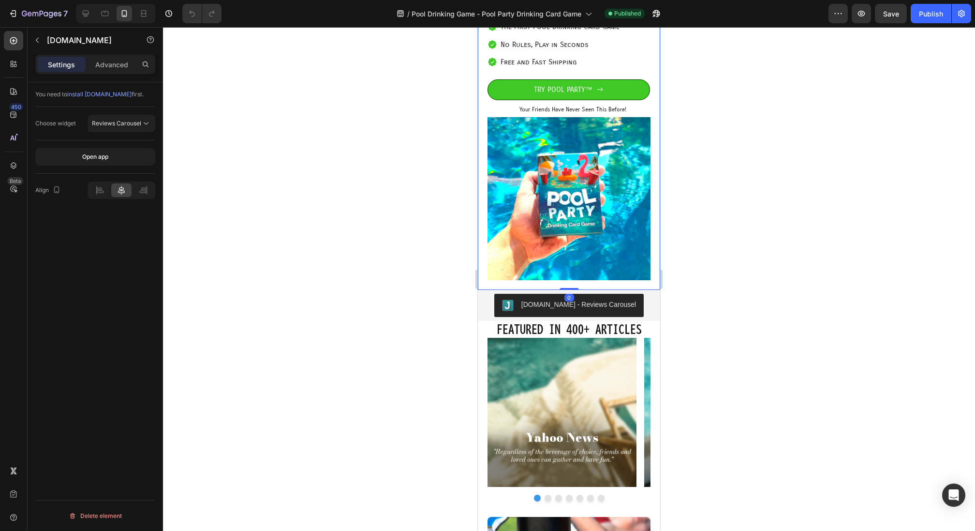
click at [654, 86] on div "Icon Icon Icon Icon Icon Icon List 5/5 based on 10 reviews Text Block Row Row G…" at bounding box center [569, 122] width 182 height 334
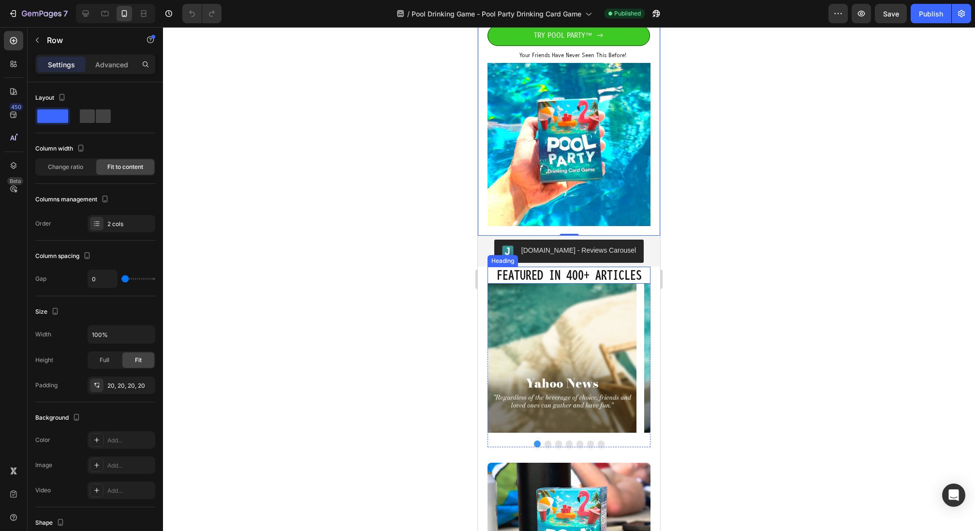
scroll to position [194, 0]
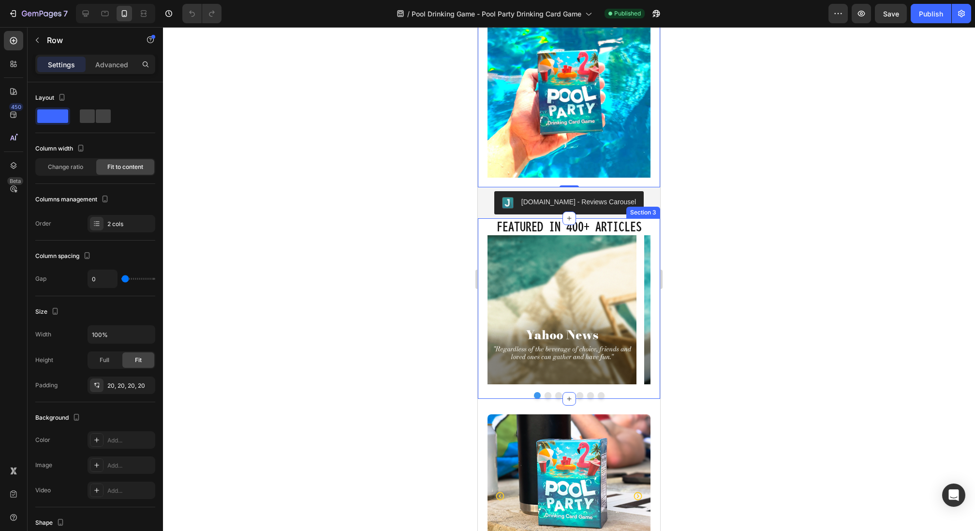
click at [482, 334] on div "Featured in 400+ Articles Heading Image Image Image Image Image Image Image Car…" at bounding box center [569, 308] width 182 height 180
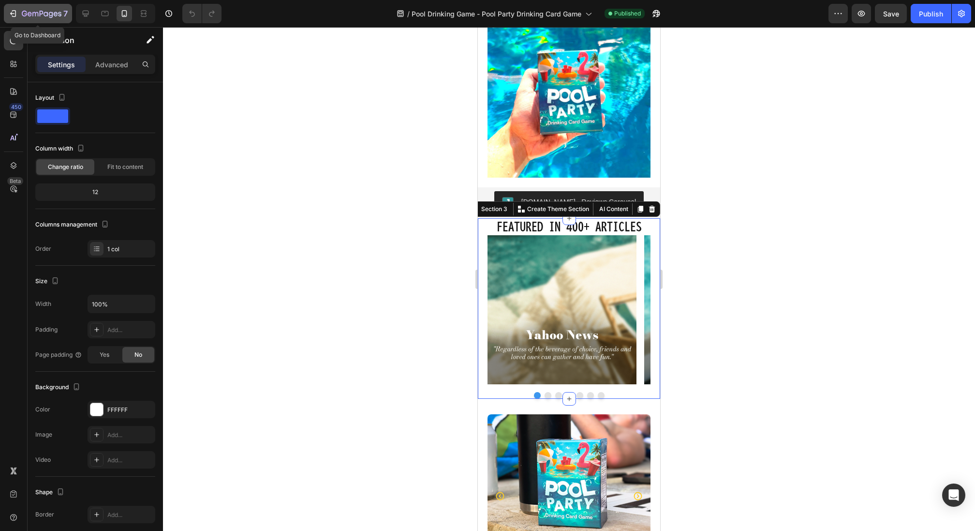
click at [42, 11] on icon "button" at bounding box center [42, 14] width 4 height 6
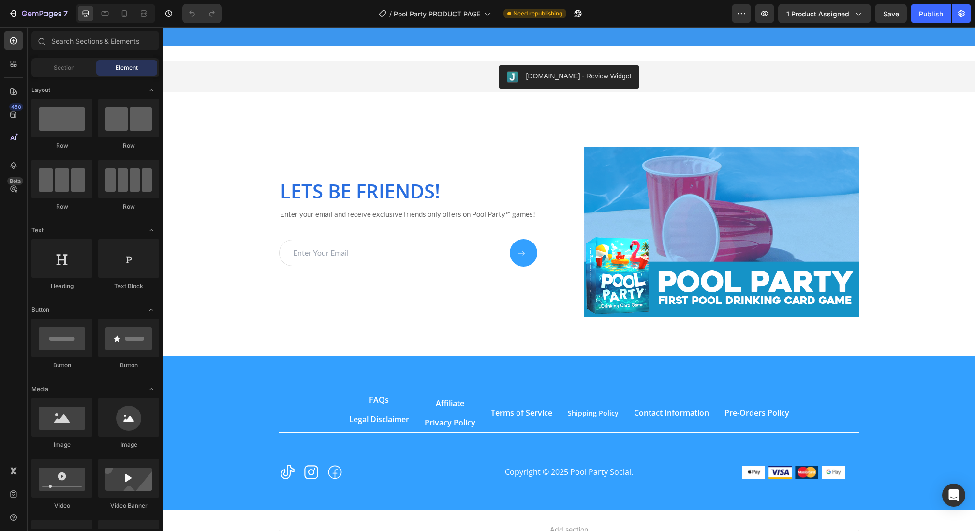
scroll to position [2187, 0]
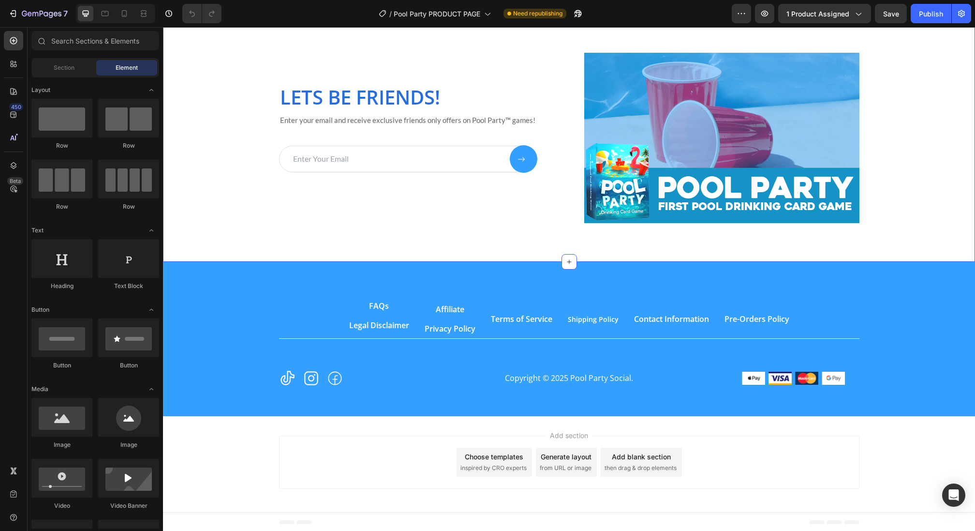
click at [220, 230] on div "LETS BE FRIENDS! Heading Enter your email and receive exclusive friends only of…" at bounding box center [569, 138] width 812 height 248
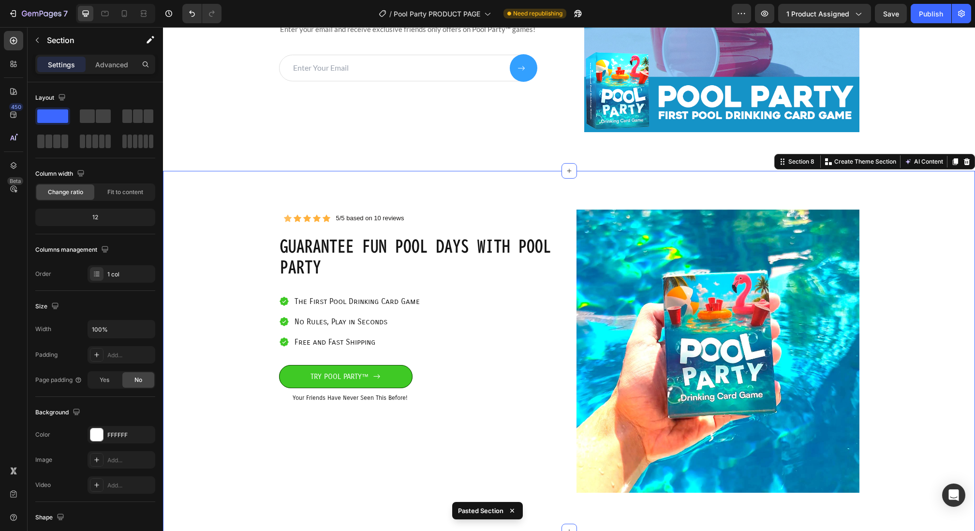
scroll to position [2280, 0]
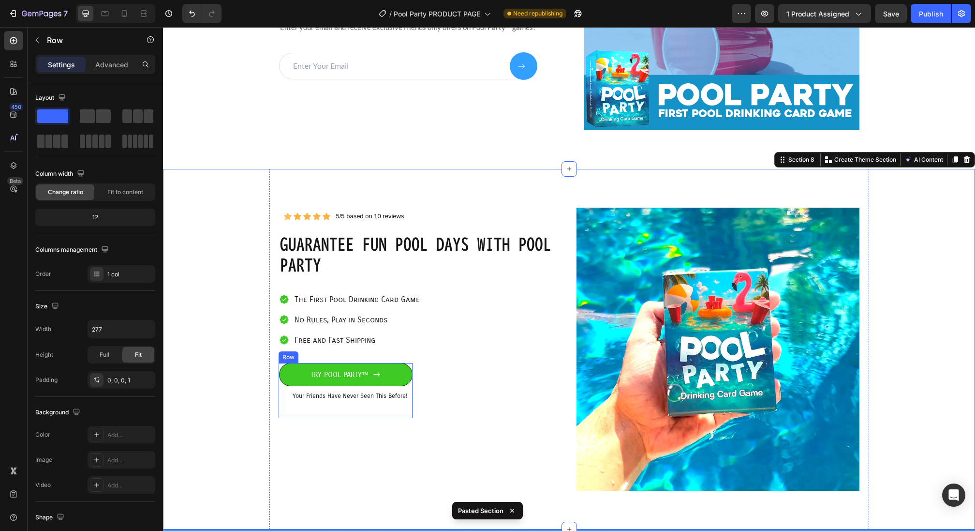
click at [284, 386] on div "TRY POOL PARTY™ Button" at bounding box center [346, 377] width 134 height 28
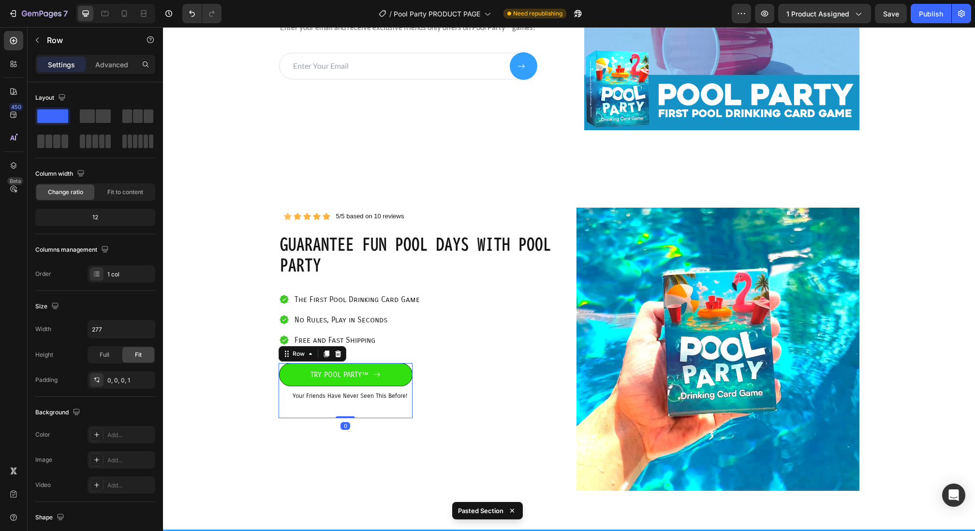
click at [288, 375] on link "TRY POOL PARTY™" at bounding box center [346, 375] width 134 height 24
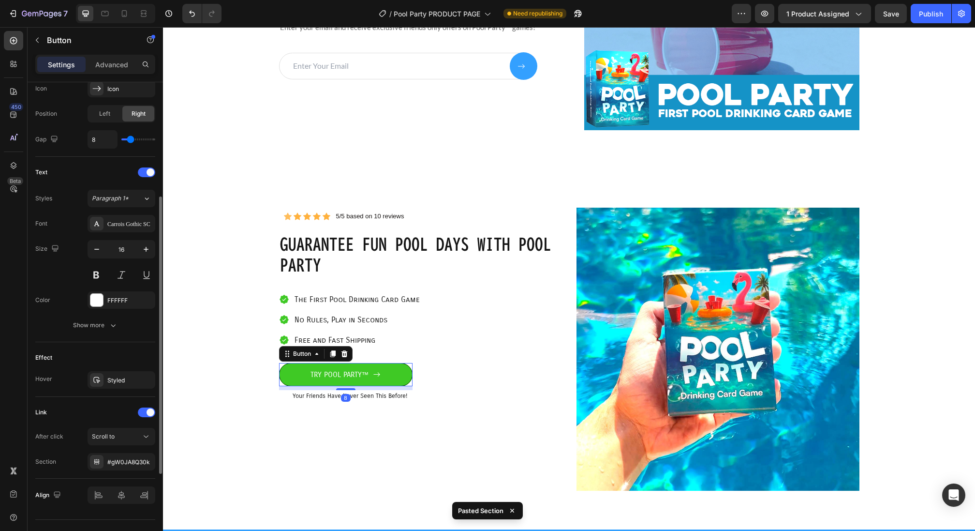
scroll to position [332, 0]
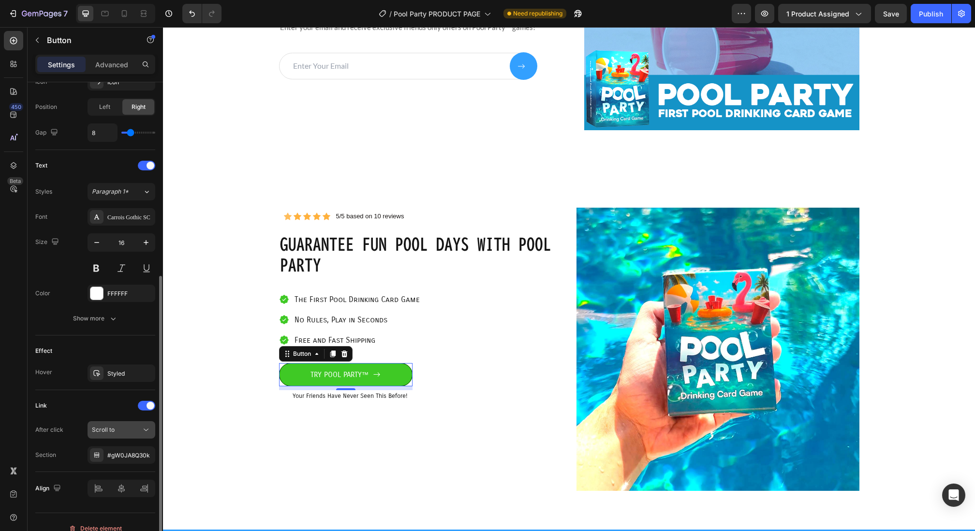
click at [124, 432] on button "Scroll to" at bounding box center [122, 429] width 68 height 17
click at [128, 428] on div "Scroll to" at bounding box center [116, 429] width 49 height 9
click at [130, 463] on div "Link After click Scroll to Section #gW0JA8Q30k" at bounding box center [95, 431] width 120 height 82
click at [131, 458] on div "#gW0JA8Q30k" at bounding box center [122, 454] width 68 height 17
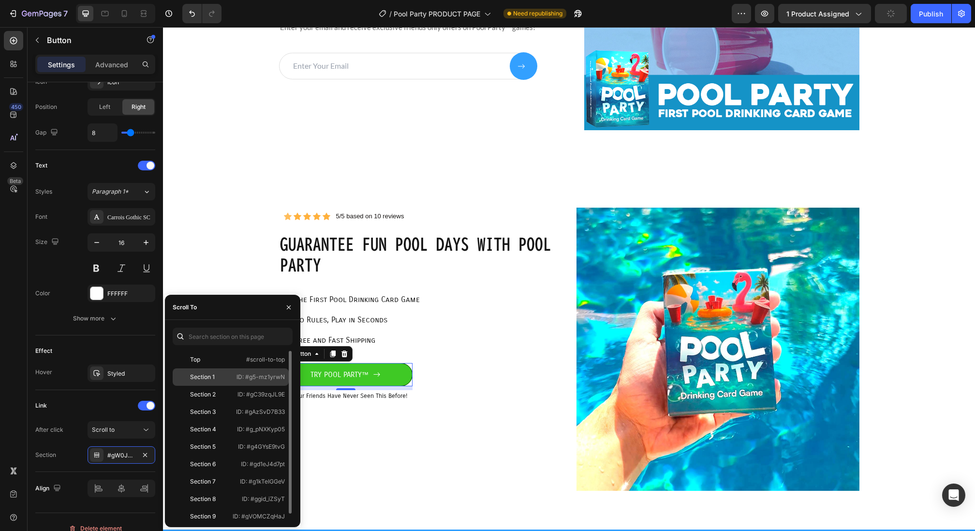
click at [217, 372] on div "Section 1" at bounding box center [205, 376] width 56 height 9
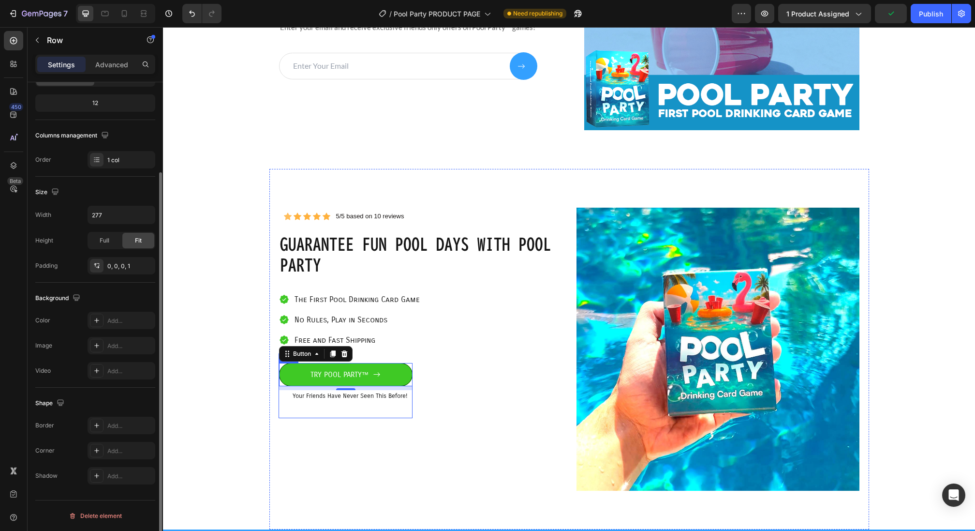
click at [345, 408] on div "TRY POOL PARTY™ Button 8 Your Friends Have Never Seen This Before! Item List" at bounding box center [346, 390] width 134 height 55
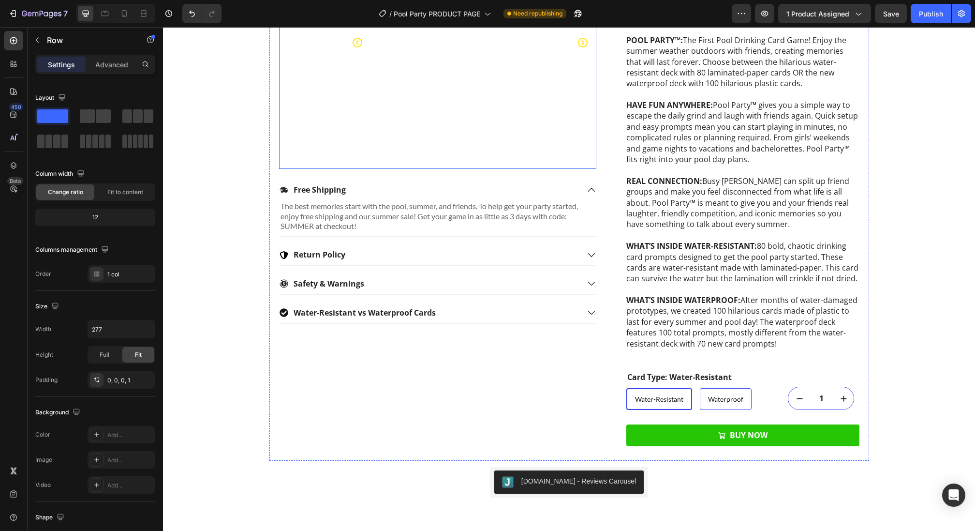
scroll to position [221, 0]
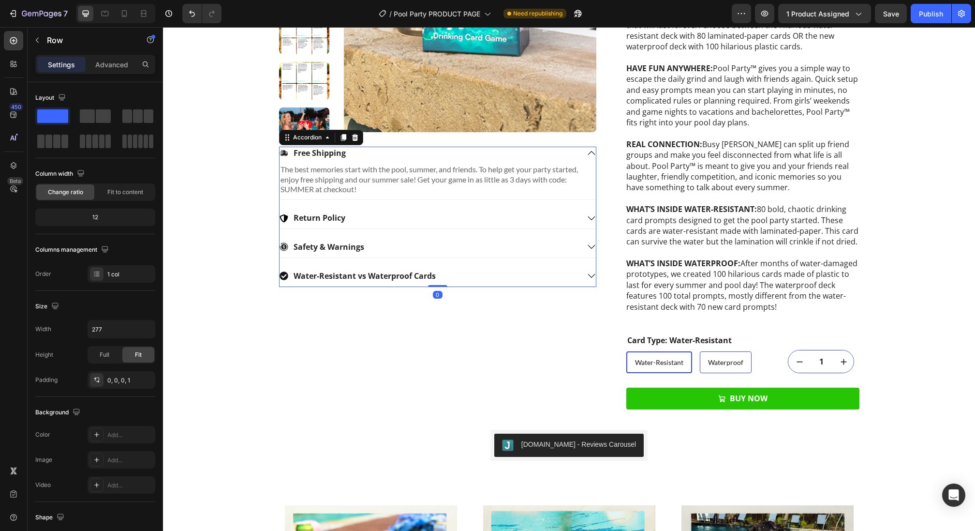
click at [406, 219] on div "Return Policy" at bounding box center [430, 217] width 300 height 13
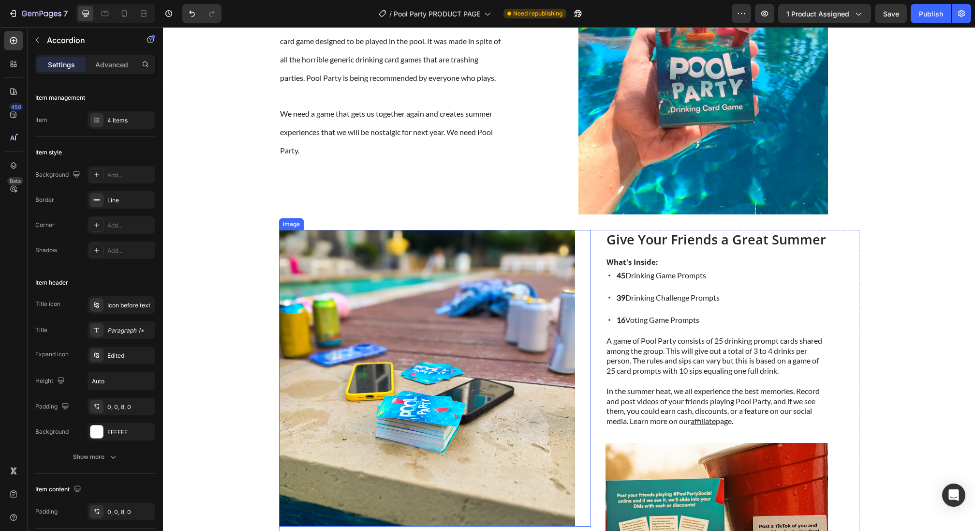
scroll to position [1014, 0]
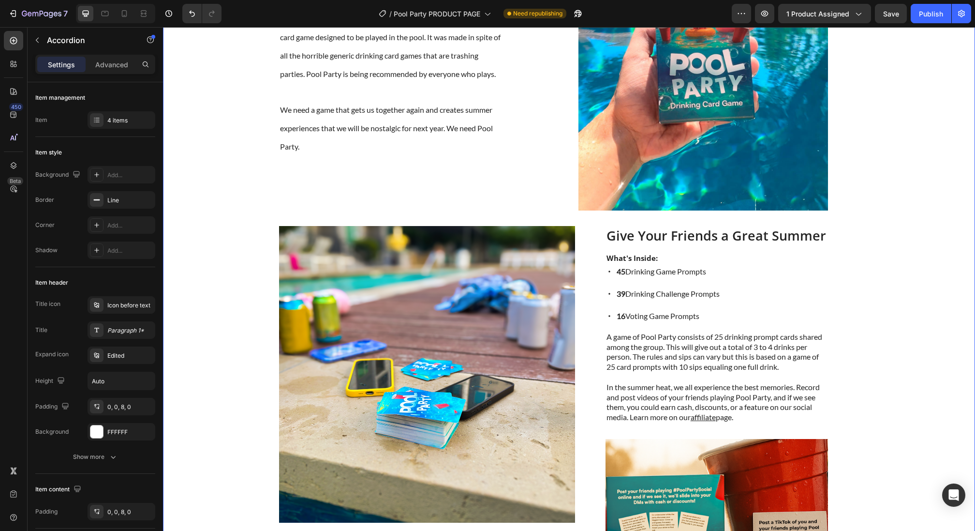
click at [214, 303] on div "Ditch the Couch... ITS SUMMER Heading Go outside and ENJOY SUMMER with the firs…" at bounding box center [569, 274] width 798 height 626
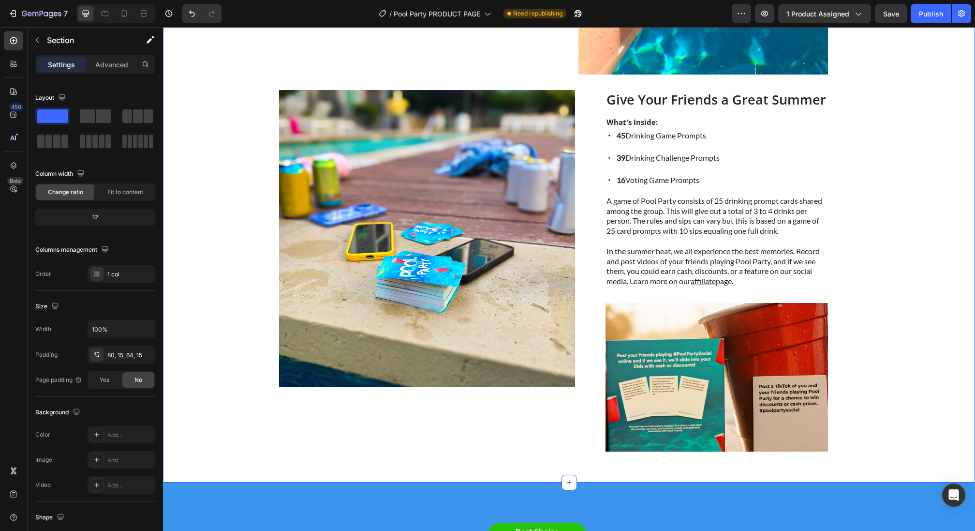
scroll to position [1153, 0]
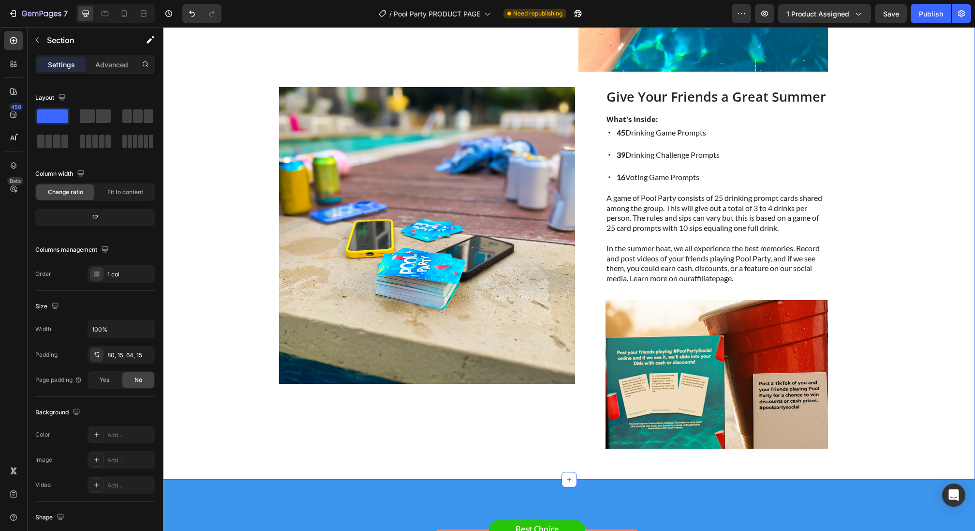
click at [456, 461] on div "Ditch the Couch... ITS SUMMER Heading Go outside and ENJOY SUMMER with the firs…" at bounding box center [569, 131] width 812 height 696
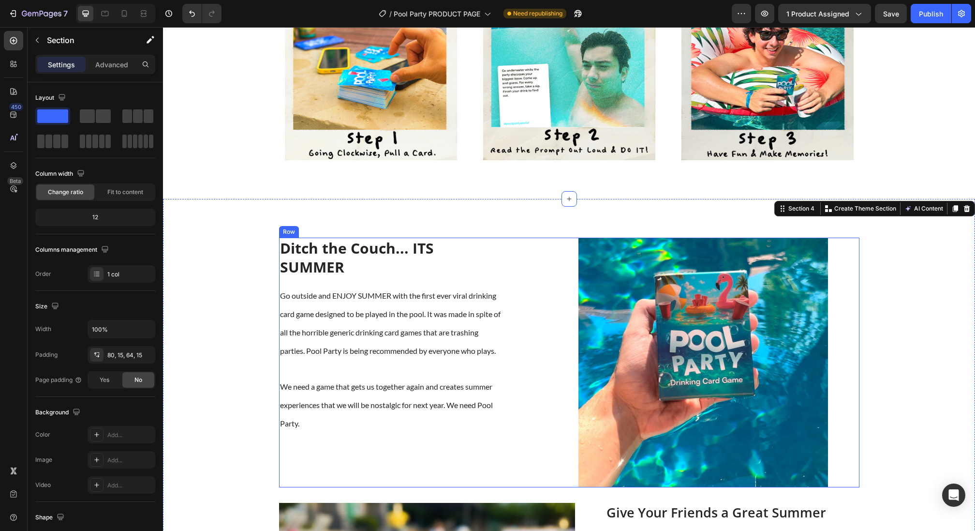
scroll to position [638, 0]
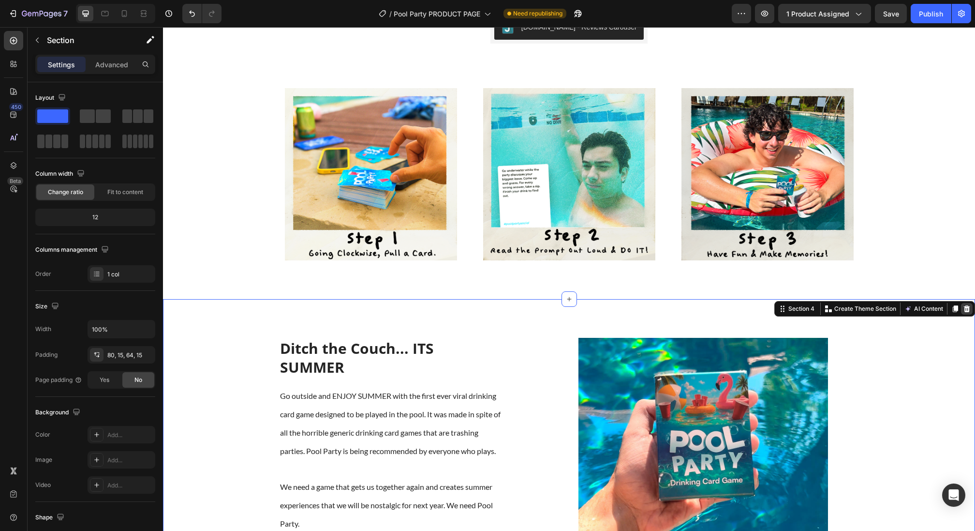
click at [969, 305] on icon at bounding box center [967, 309] width 8 height 8
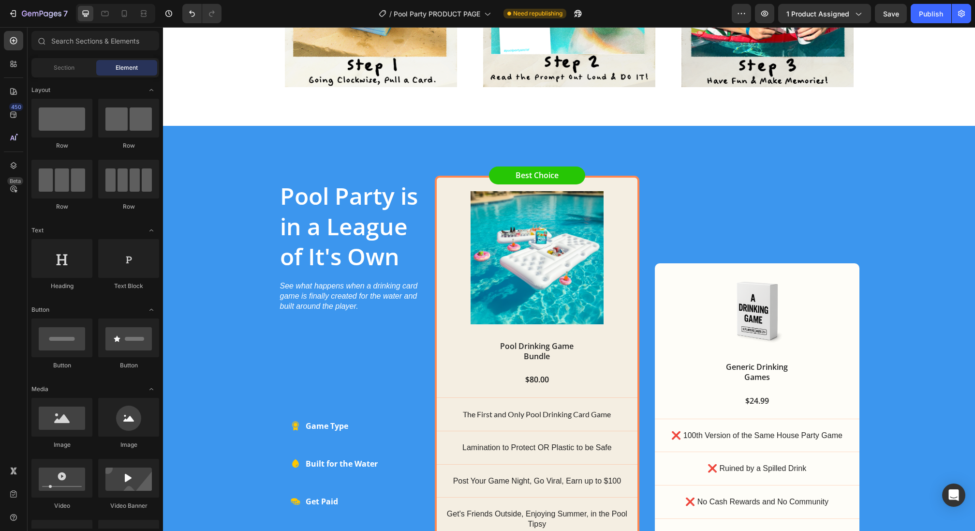
scroll to position [845, 0]
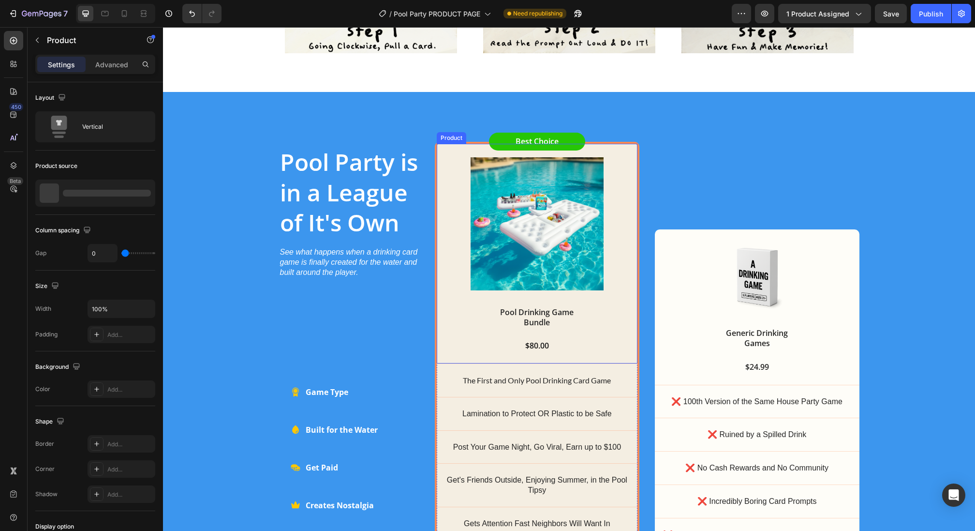
click at [597, 293] on div "Product Images" at bounding box center [537, 225] width 201 height 163
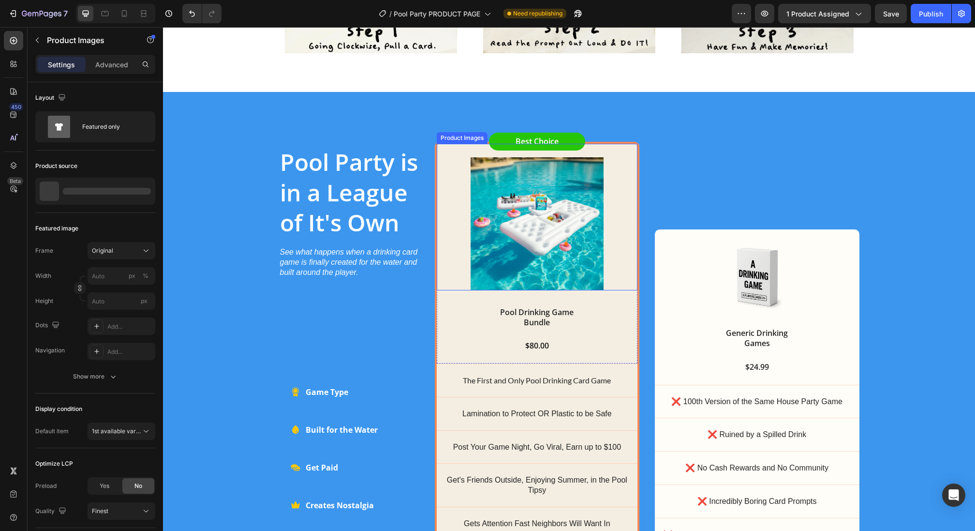
click at [589, 259] on img at bounding box center [537, 223] width 133 height 133
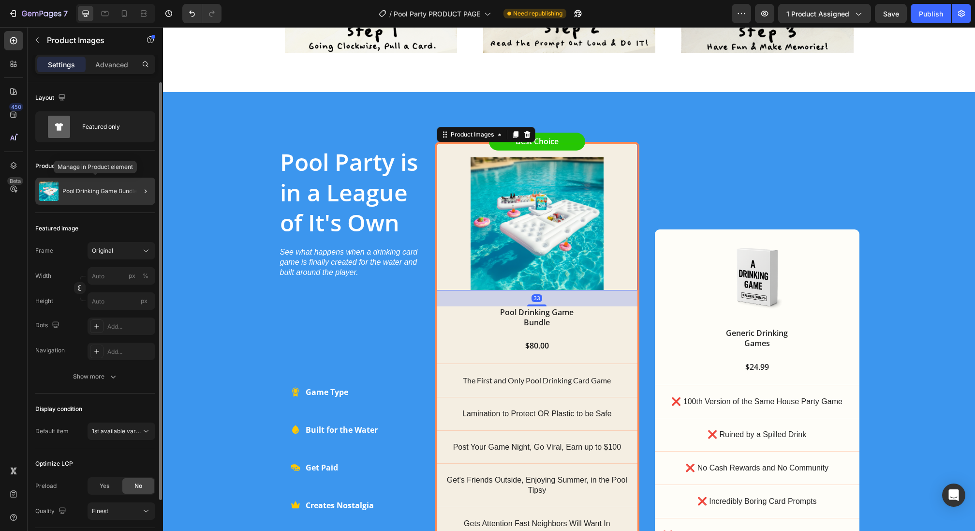
click at [112, 193] on p "Pool Drinking Game Bundle" at bounding box center [99, 191] width 75 height 7
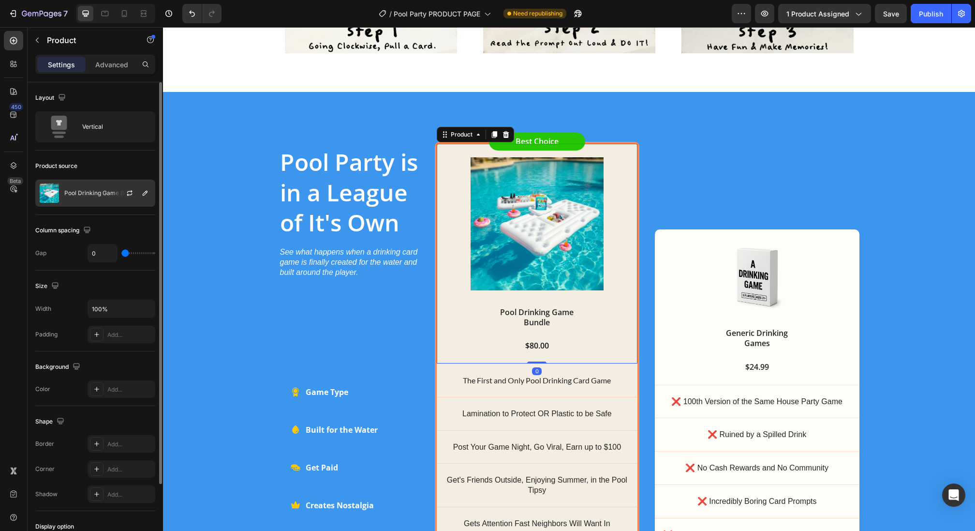
click at [108, 196] on div "Pool Drinking Game Bundle" at bounding box center [95, 192] width 120 height 27
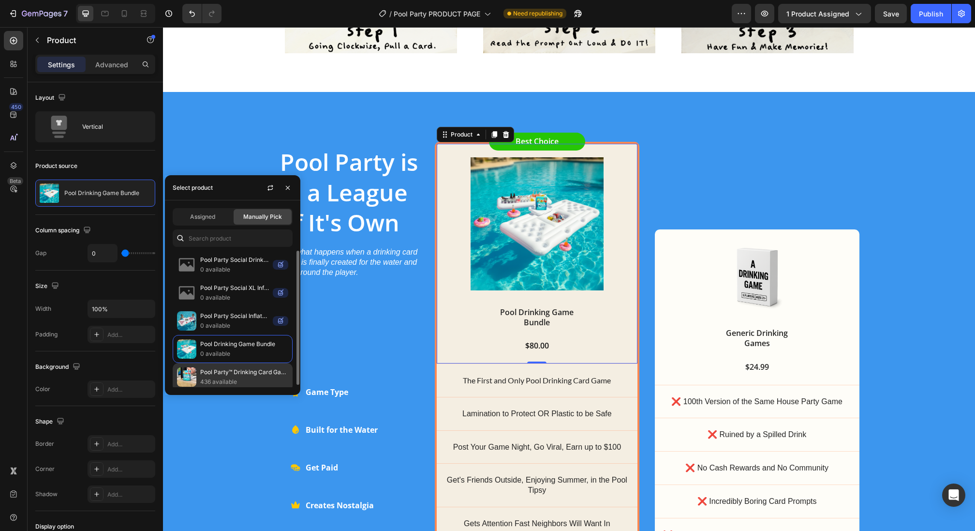
click at [239, 378] on p "436 available" at bounding box center [244, 382] width 88 height 10
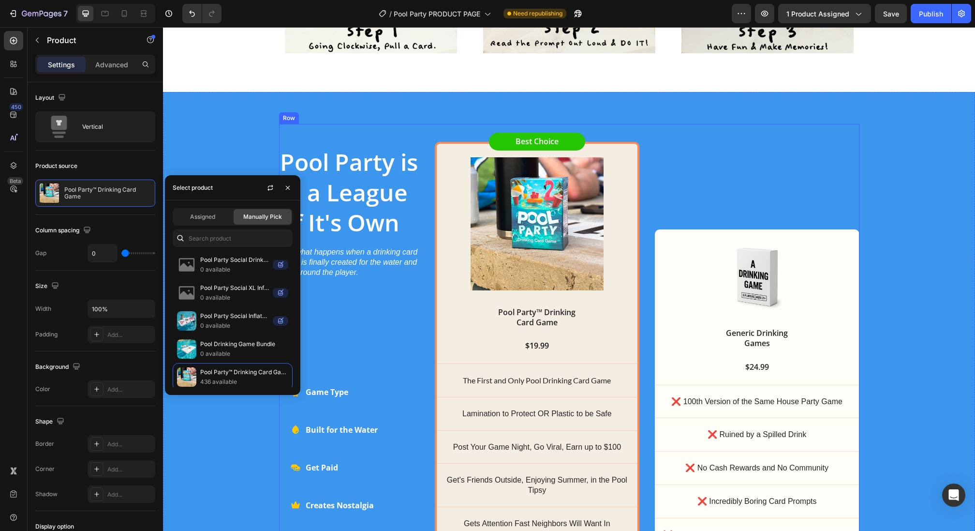
click at [355, 312] on div "Pool Party is in a League of It's Own Heading See what happens when a drinking …" at bounding box center [350, 343] width 142 height 438
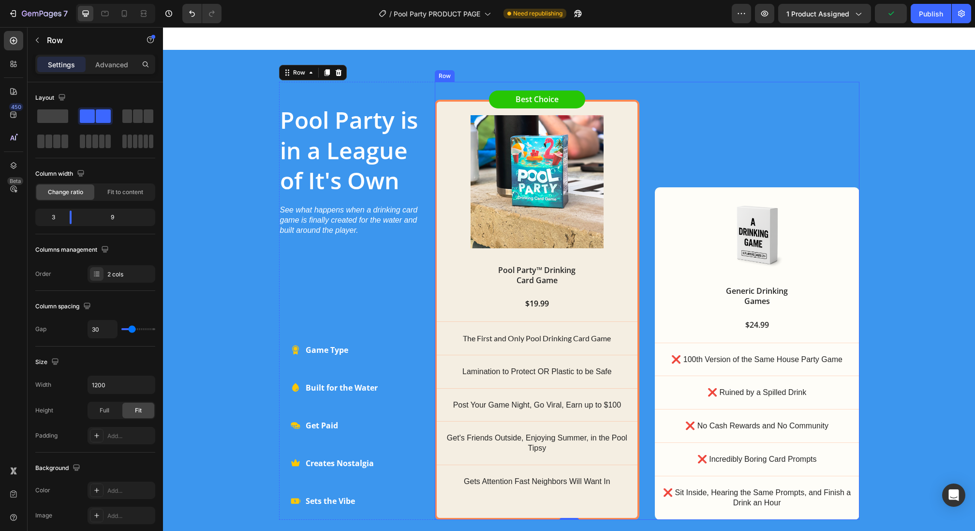
scroll to position [878, 0]
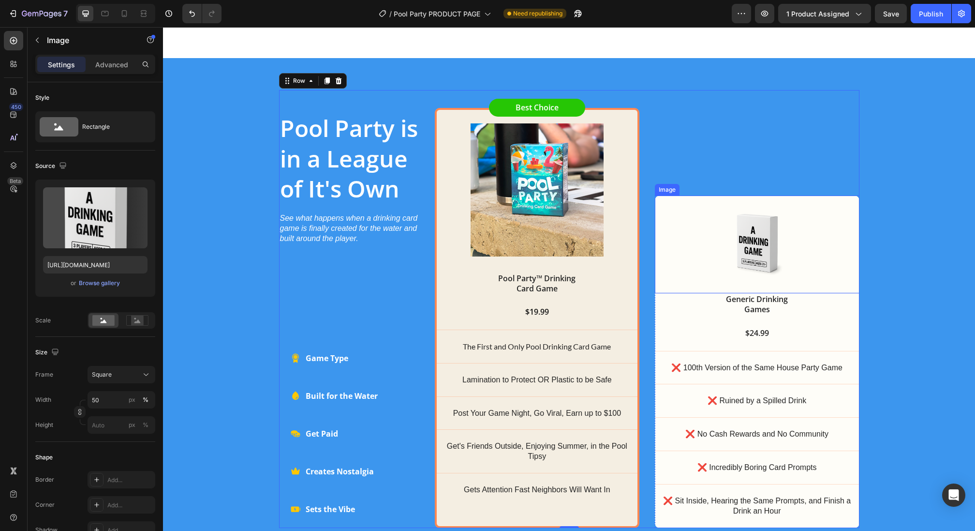
click at [750, 241] on img at bounding box center [757, 243] width 68 height 68
click at [717, 87] on div "Pool Party is in a League of It's Own Heading See what happens when a drinking …" at bounding box center [569, 312] width 812 height 508
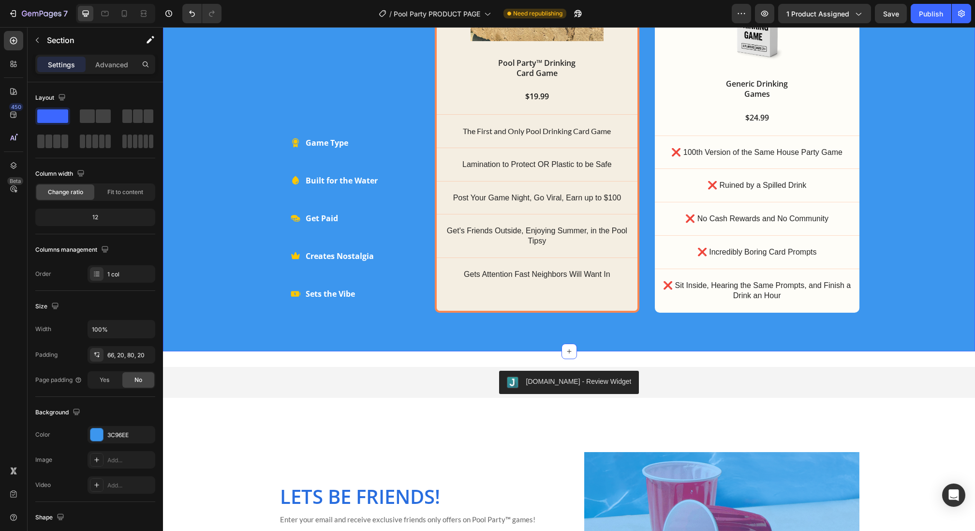
scroll to position [1314, 0]
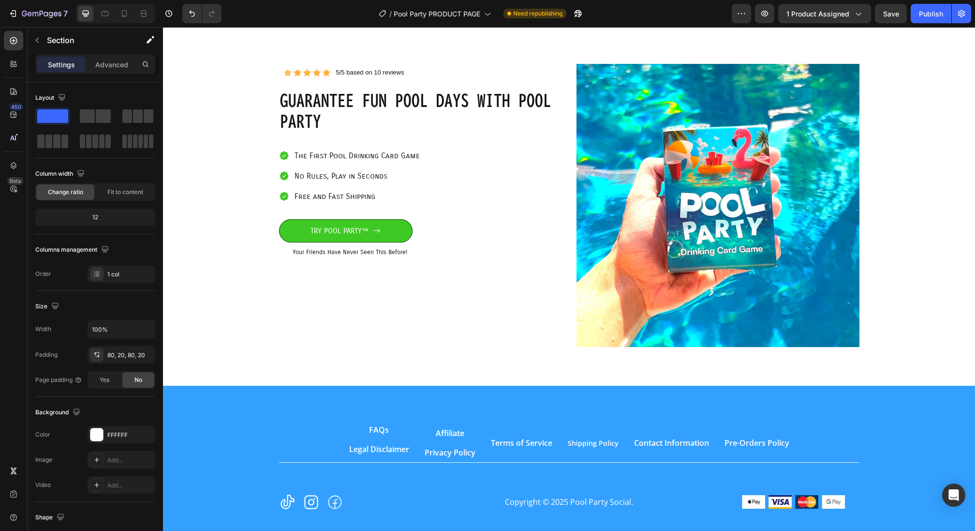
scroll to position [2314, 0]
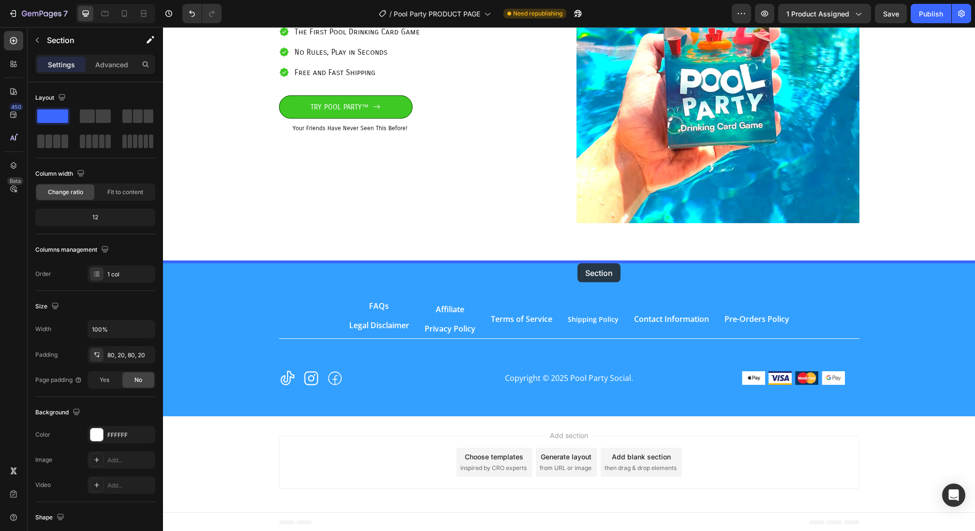
drag, startPoint x: 542, startPoint y: 179, endPoint x: 578, endPoint y: 262, distance: 90.4
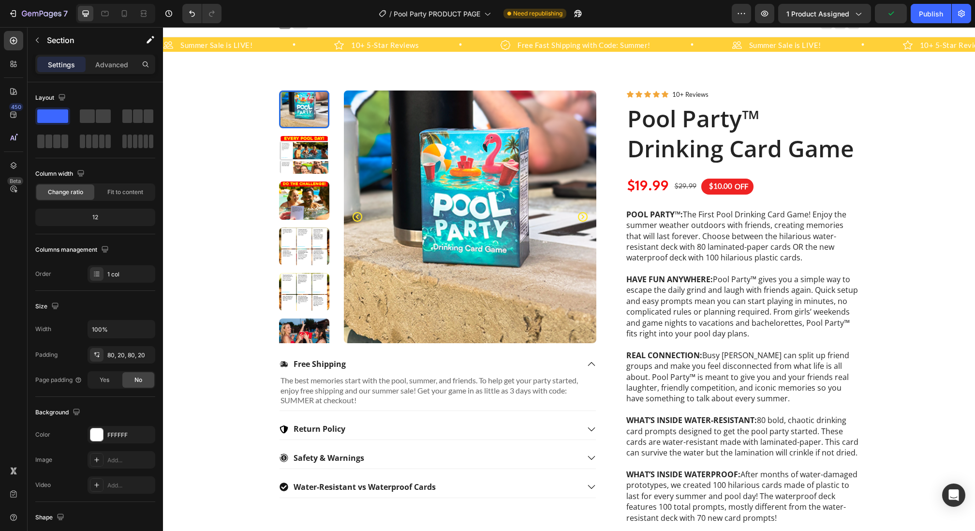
scroll to position [0, 0]
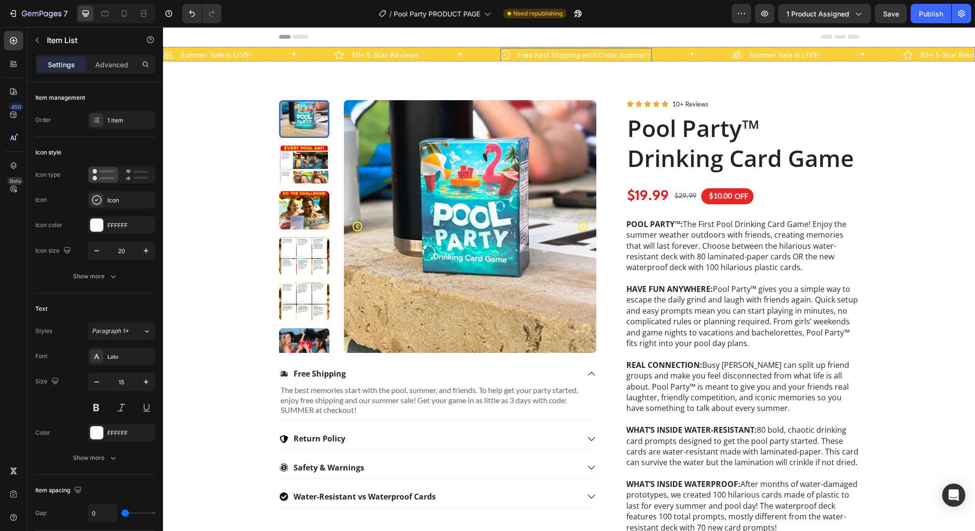
click at [555, 53] on p "Free Fast Shipping with Code: Summer!" at bounding box center [584, 54] width 133 height 11
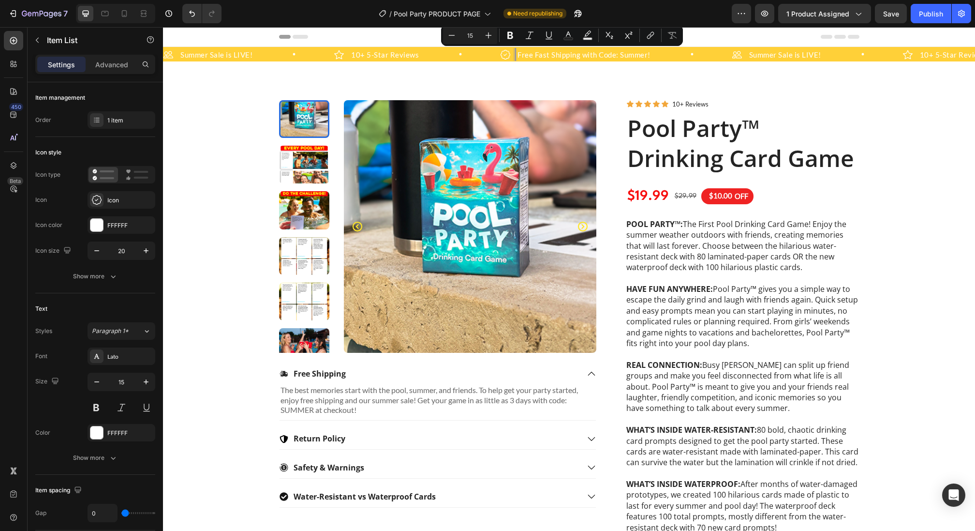
click at [613, 58] on p "Free Fast Shipping with Code: Summer!" at bounding box center [584, 54] width 133 height 11
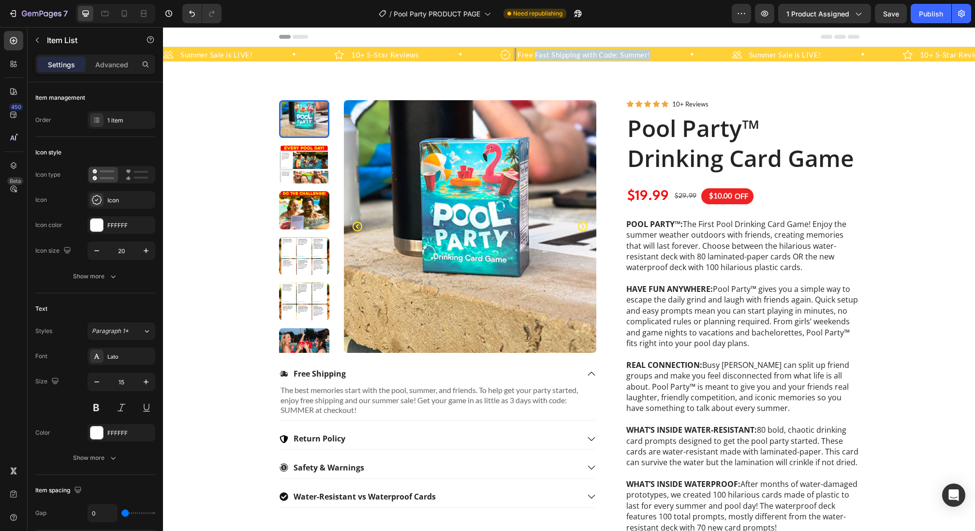
drag, startPoint x: 647, startPoint y: 54, endPoint x: 531, endPoint y: 58, distance: 116.1
click at [531, 58] on p "Free Fast Shipping with Code: Summer!" at bounding box center [584, 54] width 133 height 11
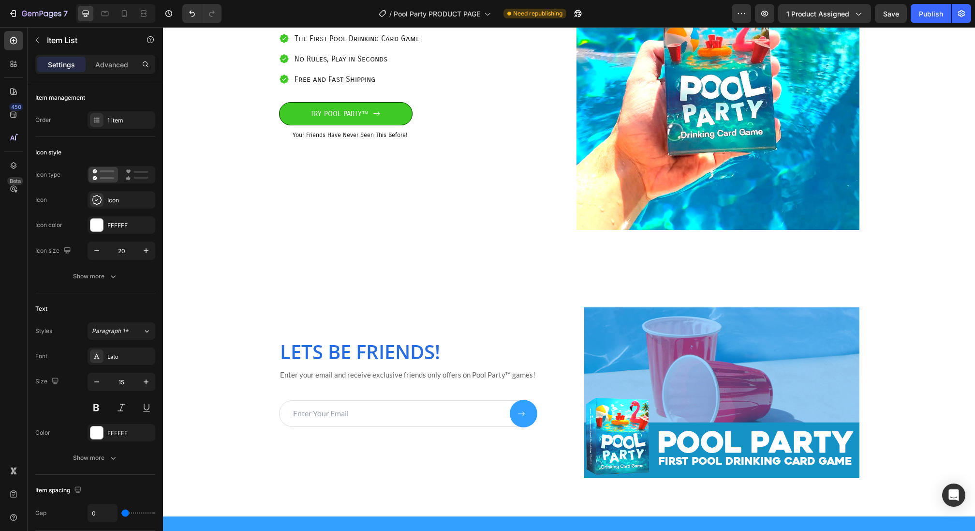
scroll to position [2314, 0]
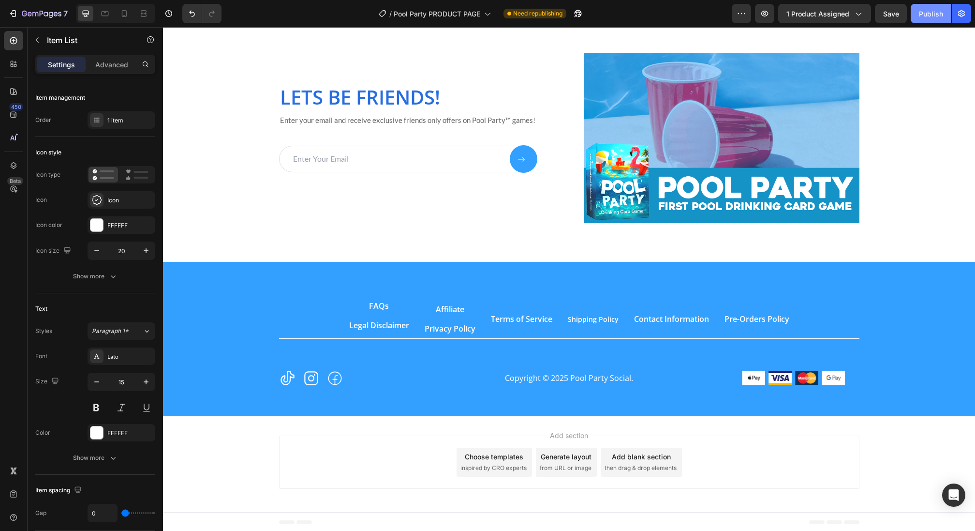
click at [943, 17] on button "Publish" at bounding box center [931, 13] width 41 height 19
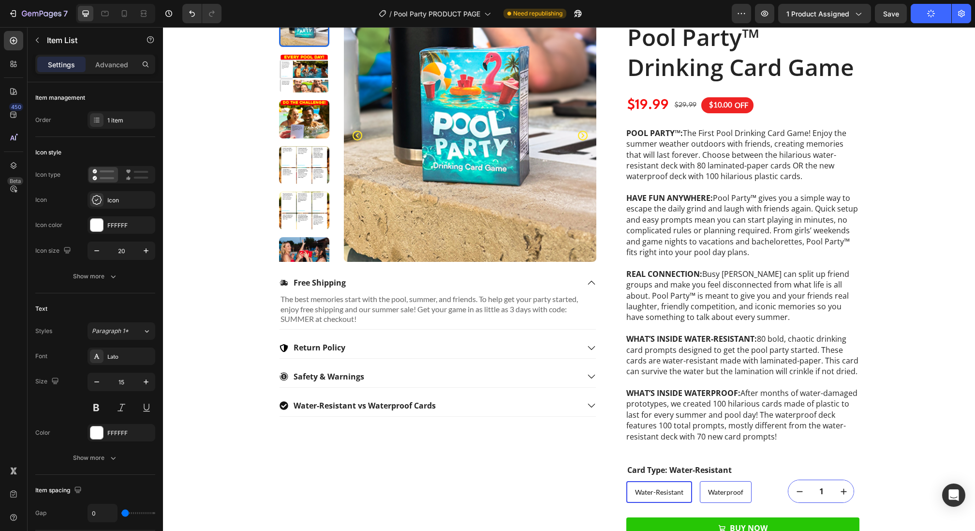
scroll to position [0, 0]
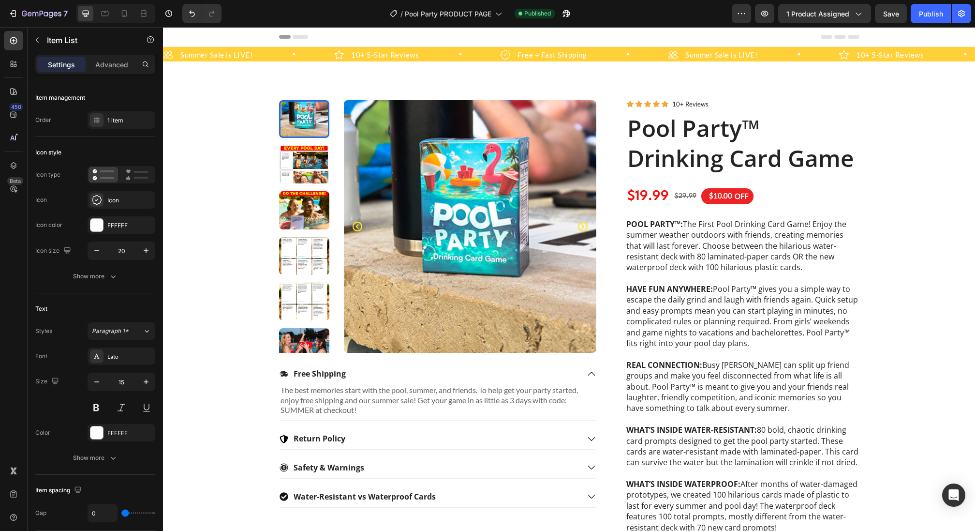
click at [23, 23] on div "7 Version history / Pool Party PRODUCT PAGE Published Preview 1 product assigne…" at bounding box center [487, 14] width 975 height 28
click at [35, 13] on icon "button" at bounding box center [35, 14] width 6 height 4
